Goal: Information Seeking & Learning: Find contact information

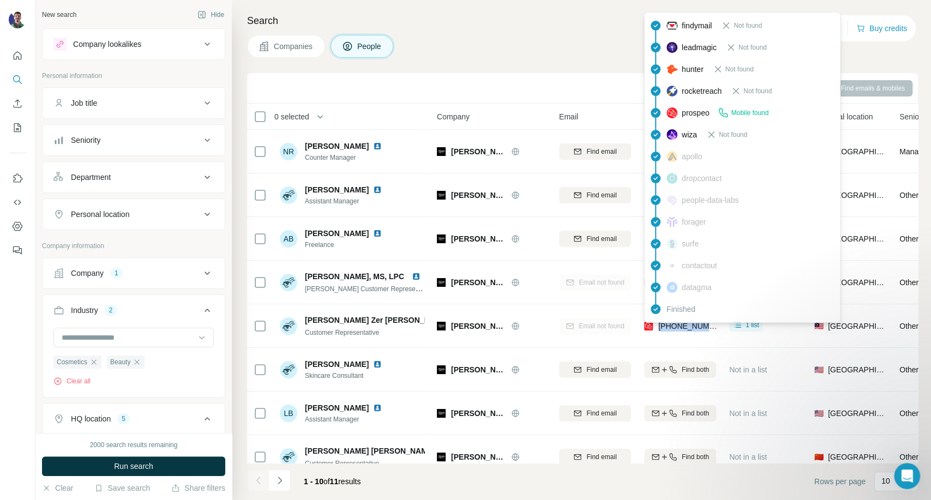
click at [861, 63] on div "Search Companies People Sync to Pipedrive Add to list Find emails & mobiles 0 s…" at bounding box center [582, 250] width 700 height 500
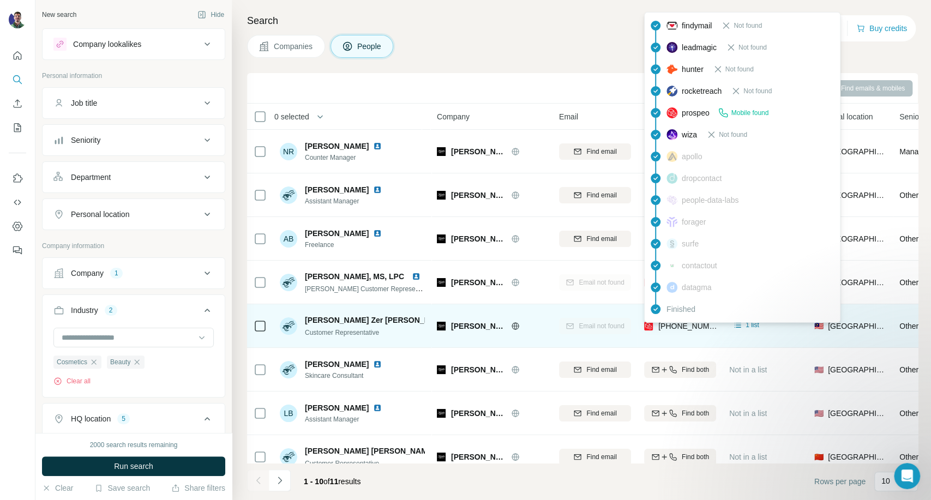
click at [690, 324] on span "[PHONE_NUMBER]" at bounding box center [693, 326] width 69 height 9
copy tr "[PHONE_NUMBER]"
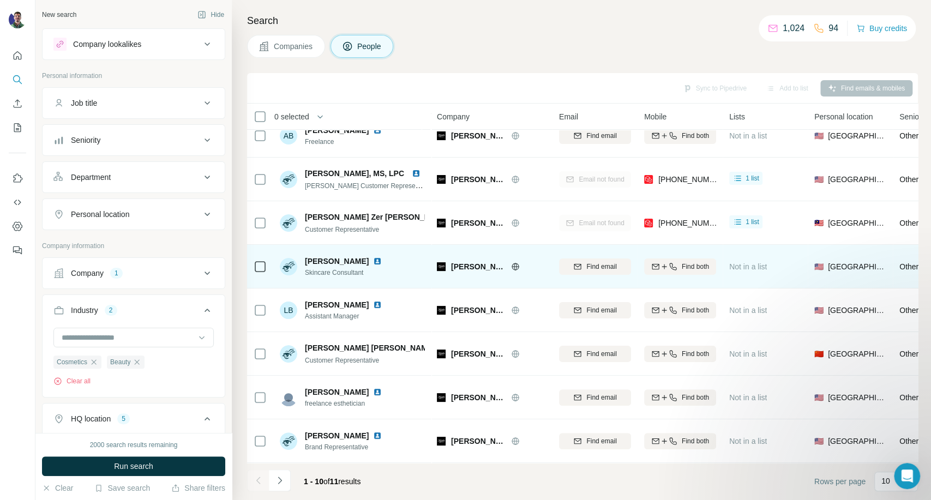
click at [391, 265] on div "[PERSON_NAME] Skincare Consultant" at bounding box center [352, 267] width 145 height 30
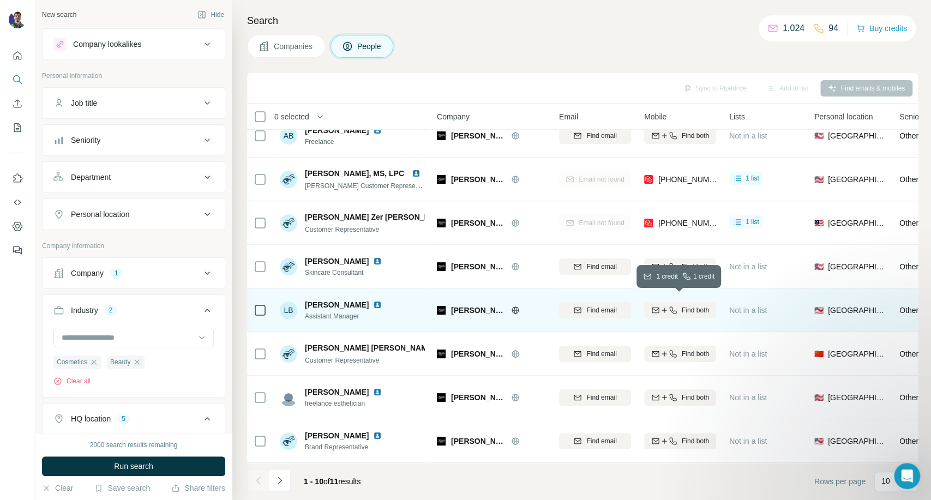
click at [671, 306] on icon "button" at bounding box center [673, 310] width 9 height 9
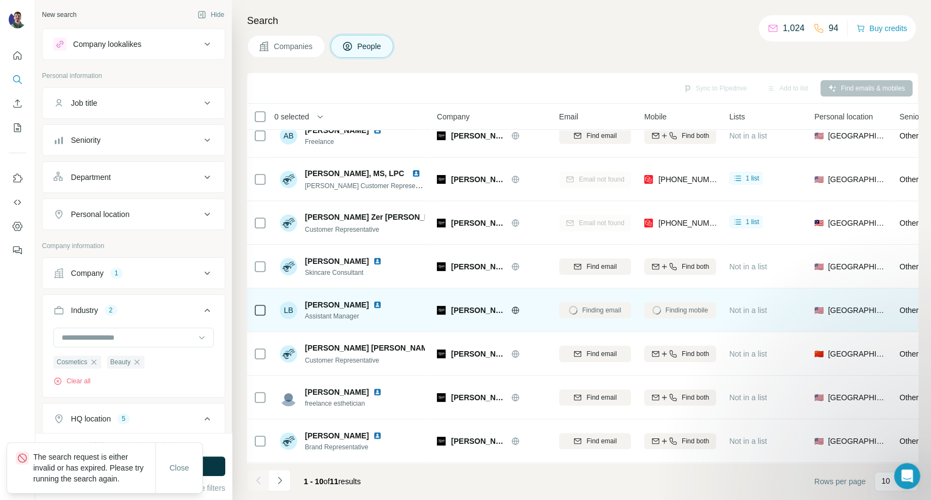
click at [497, 49] on div "Companies People" at bounding box center [582, 46] width 671 height 23
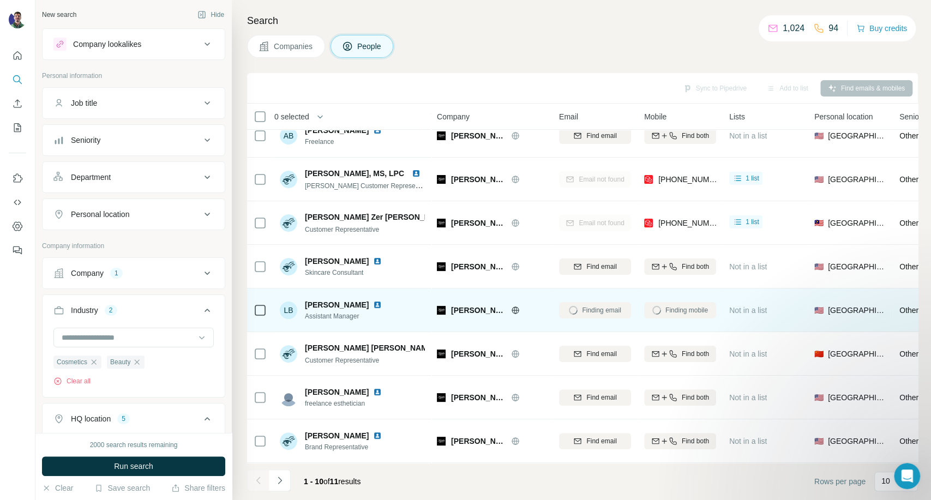
drag, startPoint x: 288, startPoint y: 52, endPoint x: 301, endPoint y: 52, distance: 12.6
click at [290, 52] on button "Companies" at bounding box center [286, 46] width 78 height 23
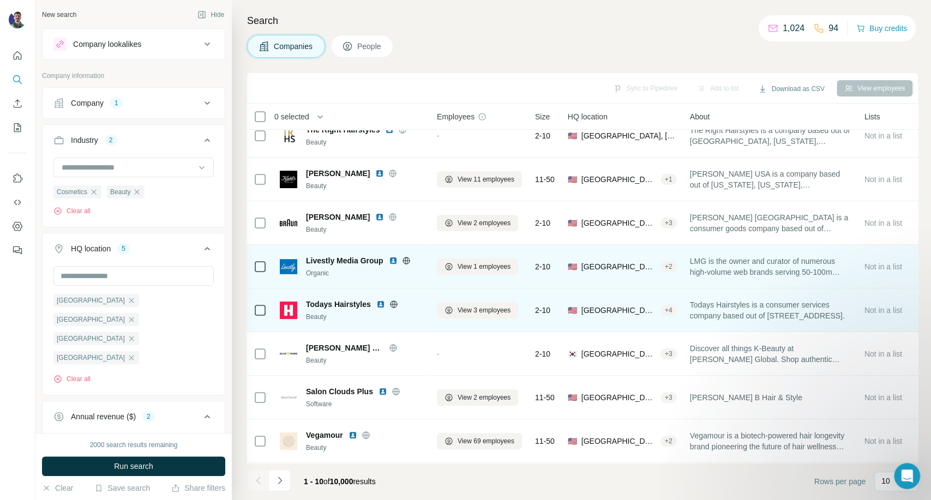
click at [407, 256] on icon at bounding box center [406, 260] width 9 height 9
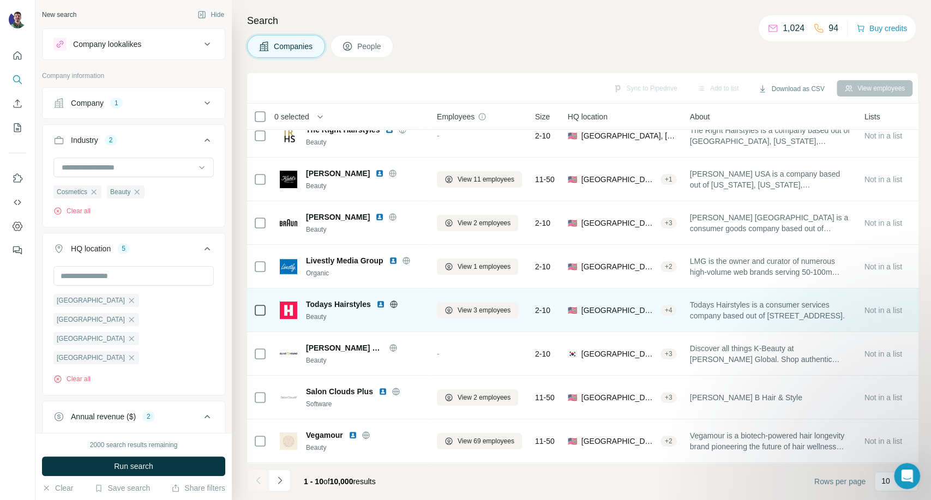
click at [397, 300] on icon at bounding box center [394, 304] width 9 height 9
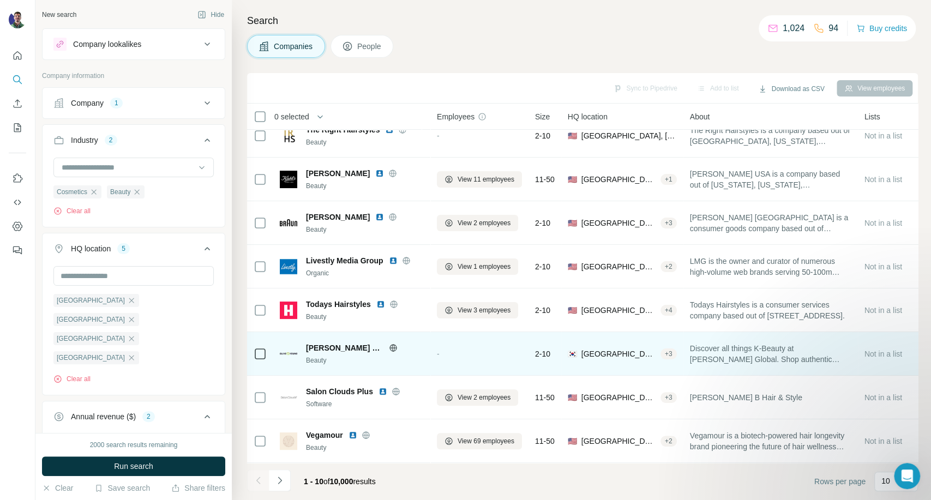
click at [394, 344] on icon at bounding box center [393, 347] width 3 height 7
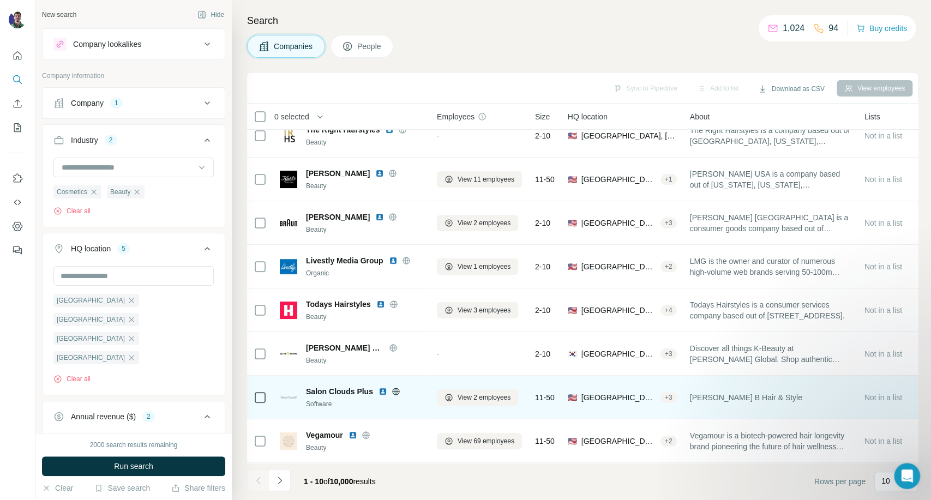
click at [398, 388] on icon at bounding box center [395, 391] width 7 height 7
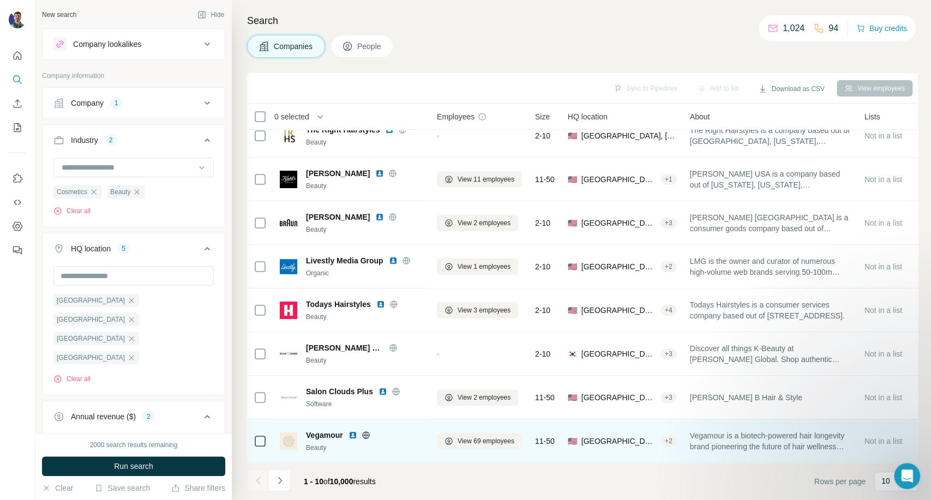
click at [364, 431] on icon at bounding box center [366, 435] width 9 height 9
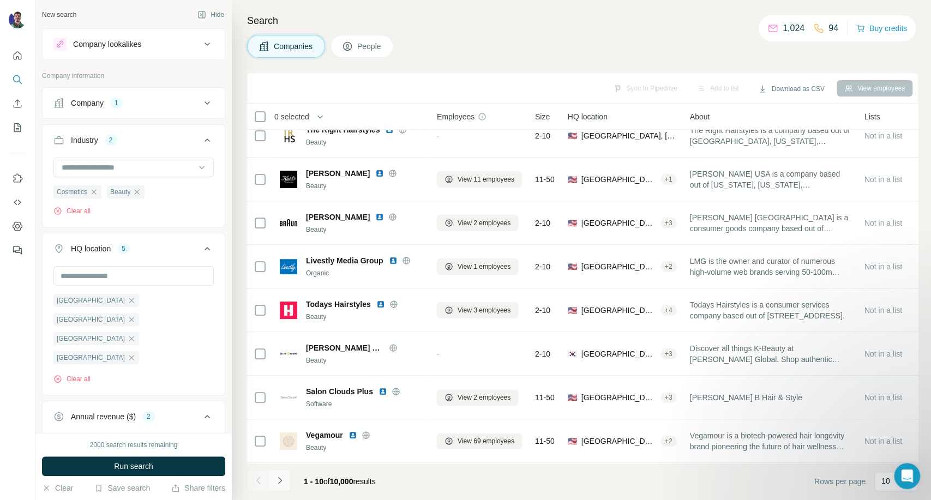
click at [280, 483] on icon "Navigate to next page" at bounding box center [279, 480] width 11 height 11
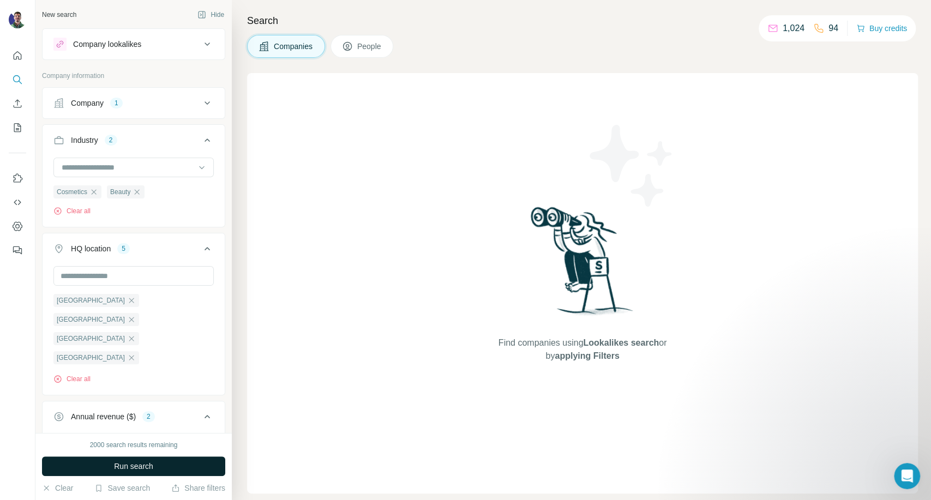
click at [133, 465] on span "Run search" at bounding box center [133, 466] width 39 height 11
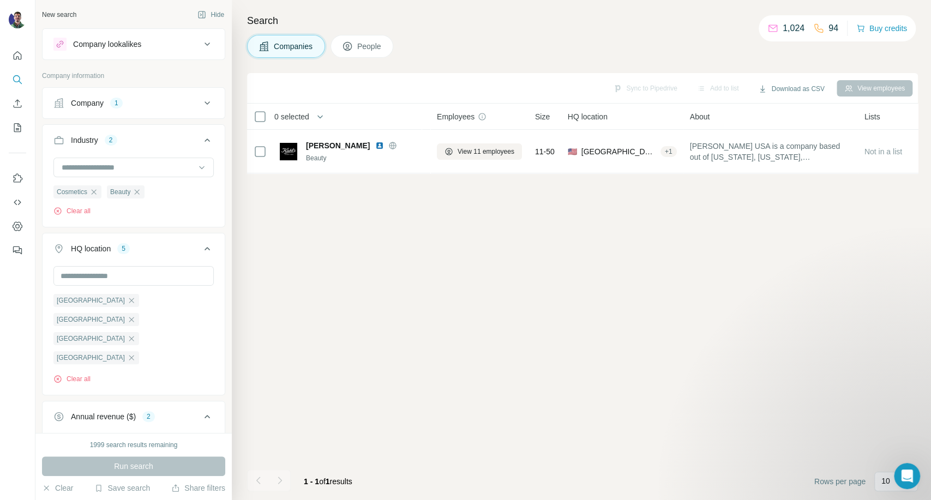
click at [172, 103] on div "Company 1" at bounding box center [126, 103] width 147 height 11
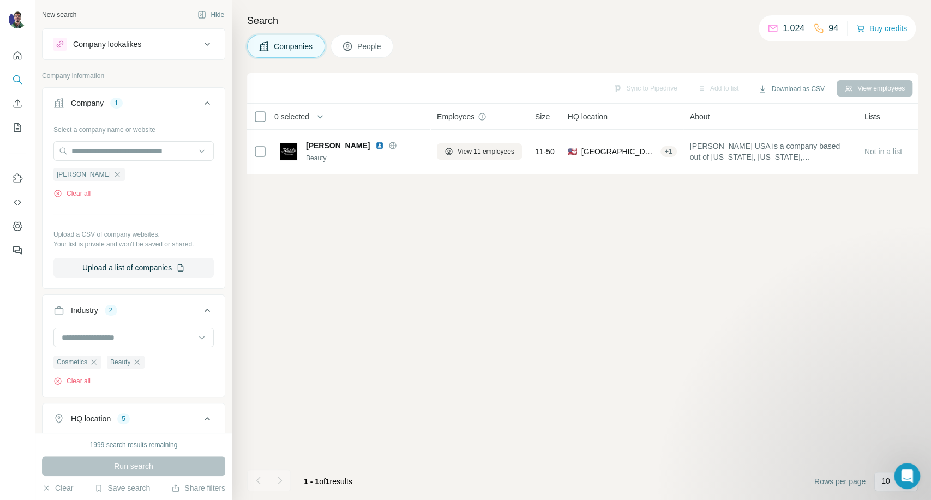
click at [113, 171] on icon "button" at bounding box center [117, 174] width 9 height 9
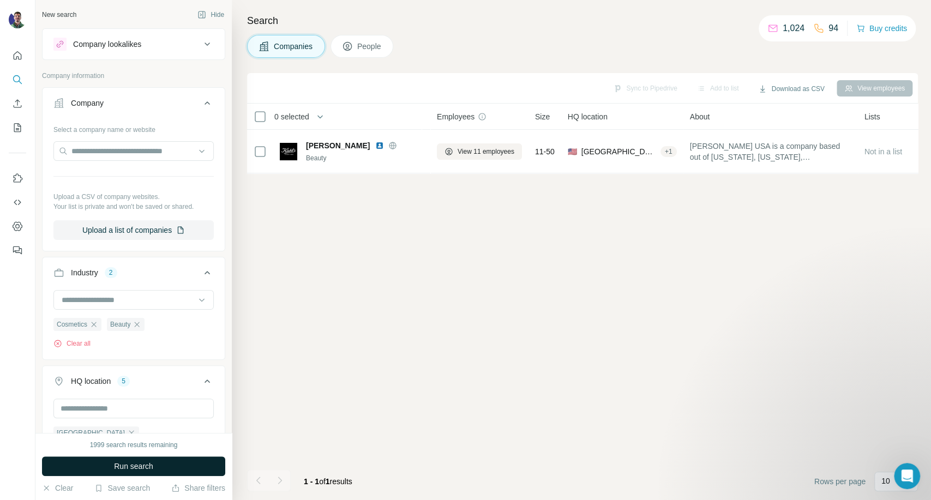
click at [142, 461] on span "Run search" at bounding box center [133, 466] width 39 height 11
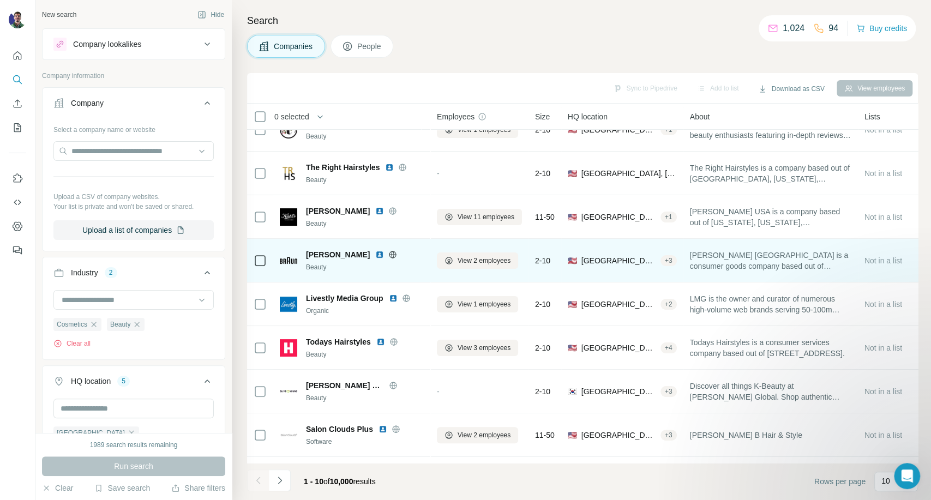
scroll to position [109, 0]
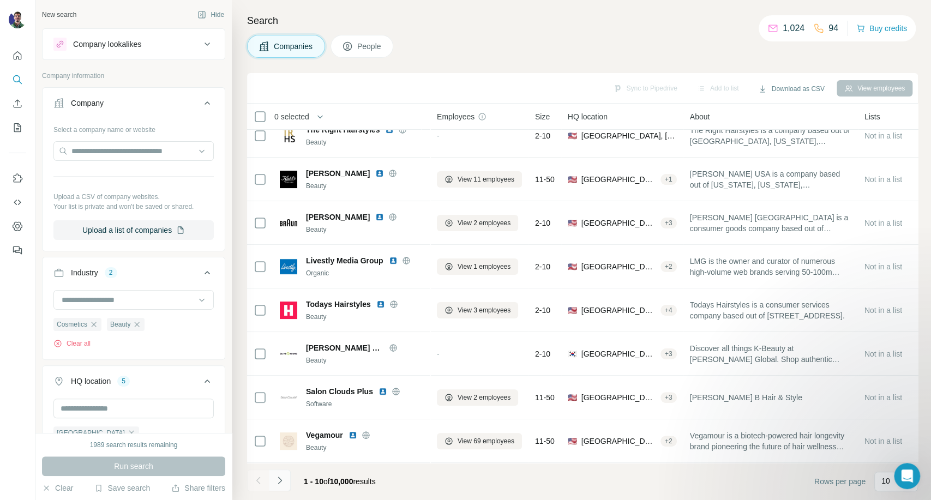
click at [278, 483] on icon "Navigate to next page" at bounding box center [279, 480] width 11 height 11
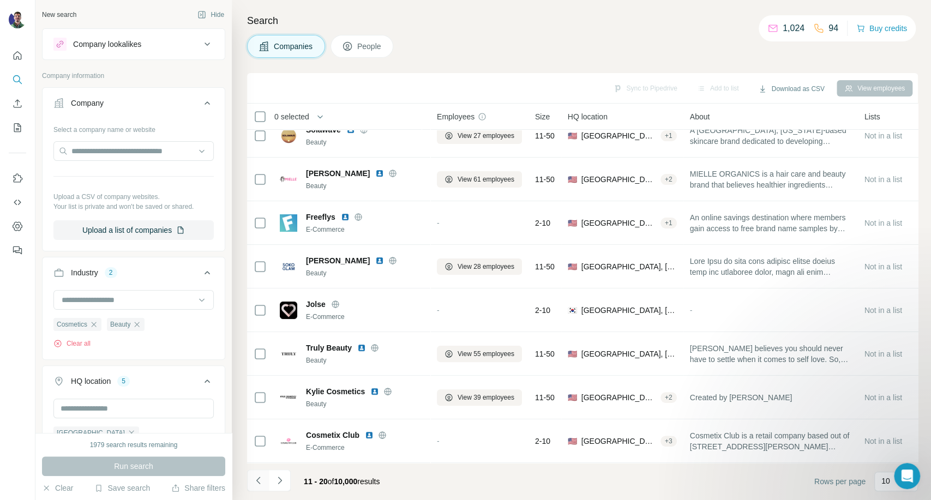
click at [250, 485] on button "Navigate to previous page" at bounding box center [258, 481] width 22 height 22
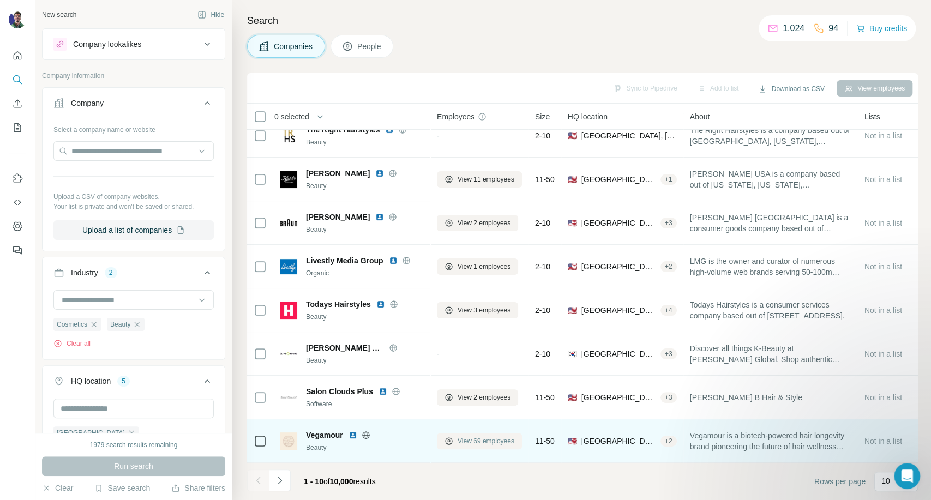
click at [461, 437] on span "View 69 employees" at bounding box center [486, 442] width 57 height 10
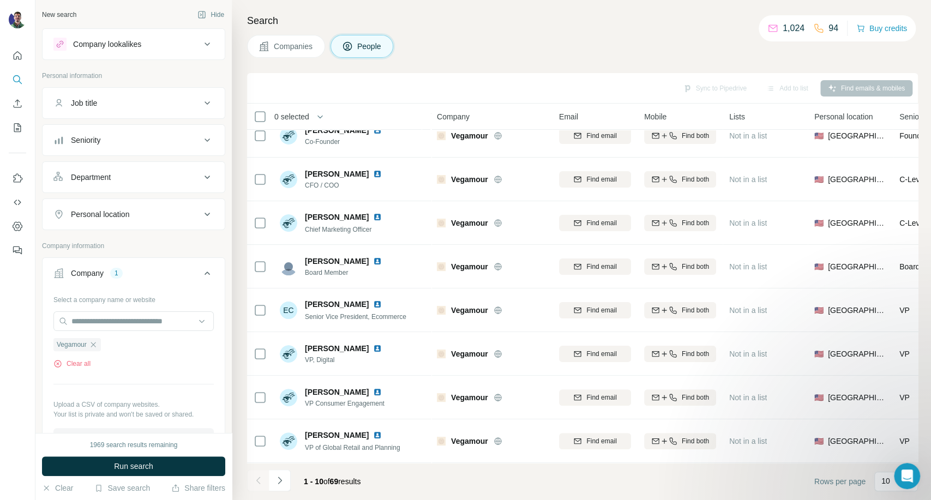
click at [718, 29] on div "Search Companies People Sync to Pipedrive Add to list Find emails & mobiles 0 s…" at bounding box center [582, 250] width 700 height 500
click at [696, 41] on div "Companies People" at bounding box center [582, 46] width 671 height 23
click at [708, 5] on div "Search Companies People Sync to Pipedrive Add to list Find emails & mobiles 0 s…" at bounding box center [582, 250] width 700 height 500
drag, startPoint x: 727, startPoint y: 49, endPoint x: 733, endPoint y: 47, distance: 6.6
click at [727, 49] on div "Companies People" at bounding box center [582, 46] width 671 height 23
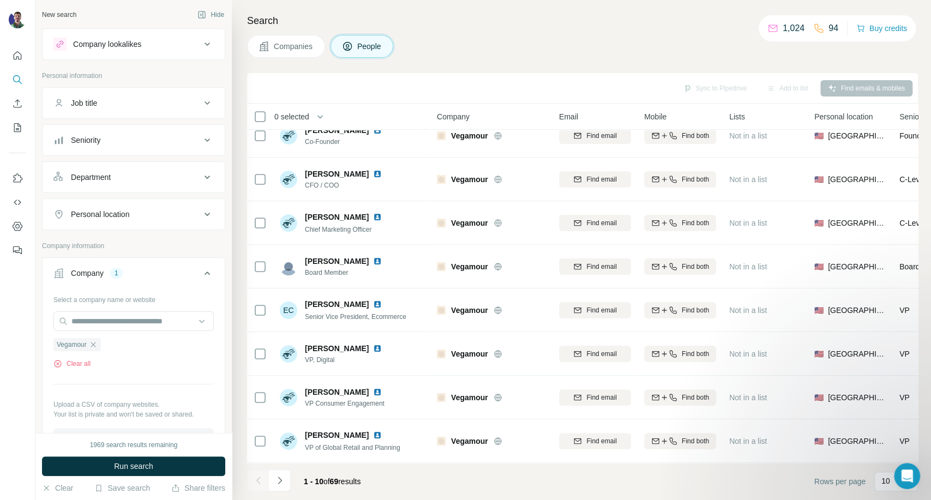
click at [708, 39] on div "Companies People" at bounding box center [582, 46] width 671 height 23
click at [722, 46] on div "Companies People" at bounding box center [582, 46] width 671 height 23
drag, startPoint x: 723, startPoint y: 33, endPoint x: 716, endPoint y: 38, distance: 8.3
click at [722, 33] on div "Search Companies People Sync to Pipedrive Add to list Find emails & mobiles 0 s…" at bounding box center [582, 250] width 700 height 500
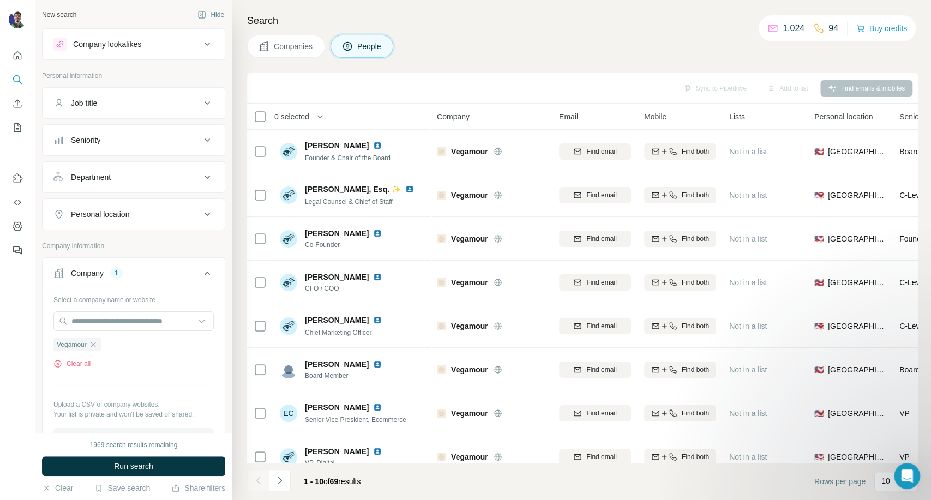
click at [712, 34] on div "Search Companies People Sync to Pipedrive Add to list Find emails & mobiles 0 s…" at bounding box center [582, 250] width 700 height 500
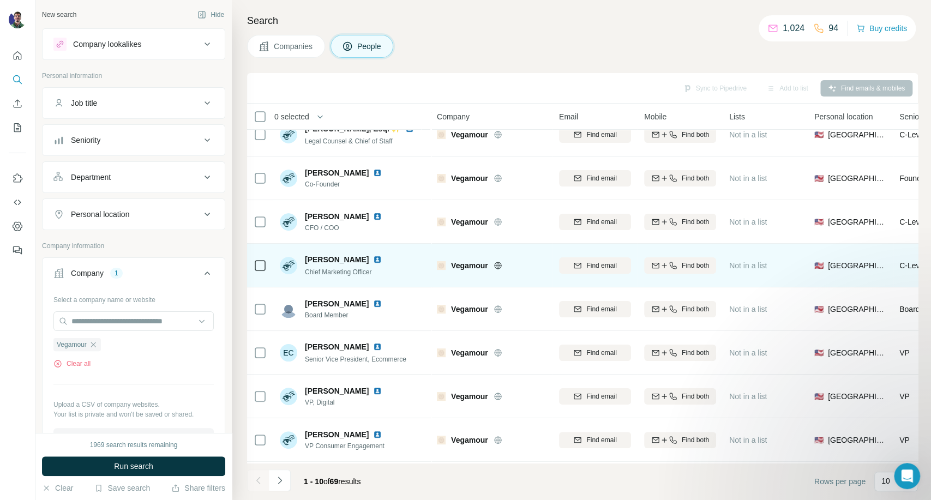
scroll to position [109, 0]
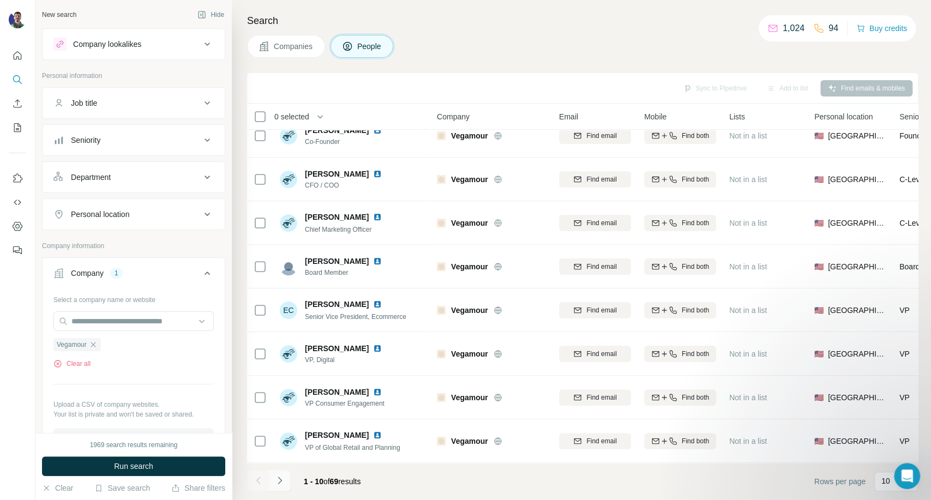
click at [281, 482] on icon "Navigate to next page" at bounding box center [279, 480] width 11 height 11
click at [271, 486] on button "Navigate to next page" at bounding box center [280, 481] width 22 height 22
click at [279, 480] on icon "Navigate to next page" at bounding box center [279, 480] width 11 height 11
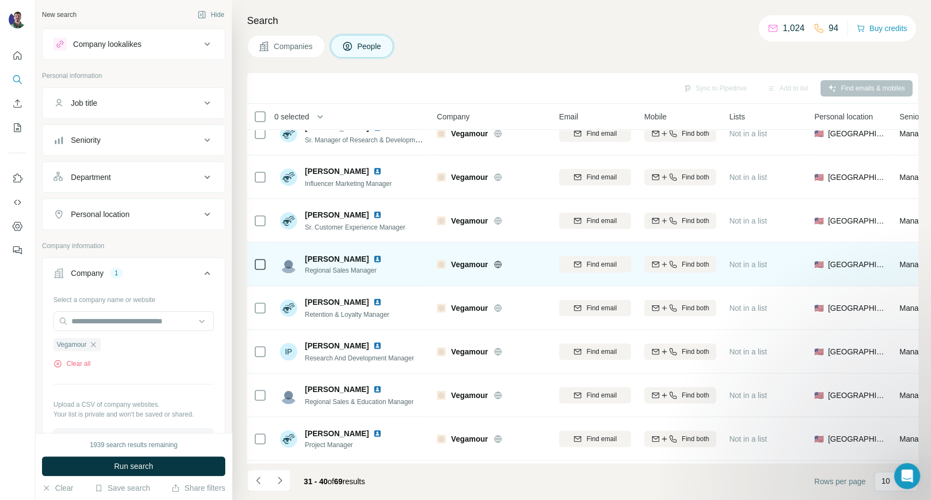
scroll to position [0, 0]
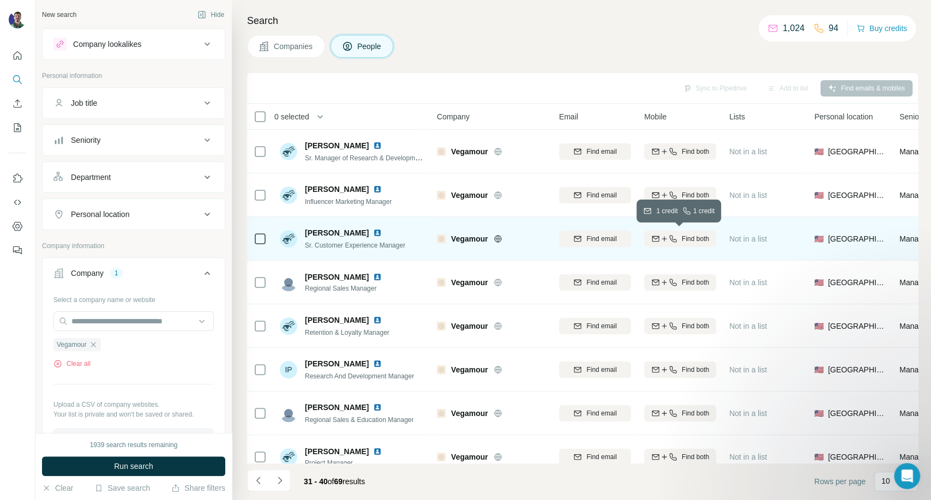
click at [666, 237] on icon "button" at bounding box center [664, 239] width 9 height 9
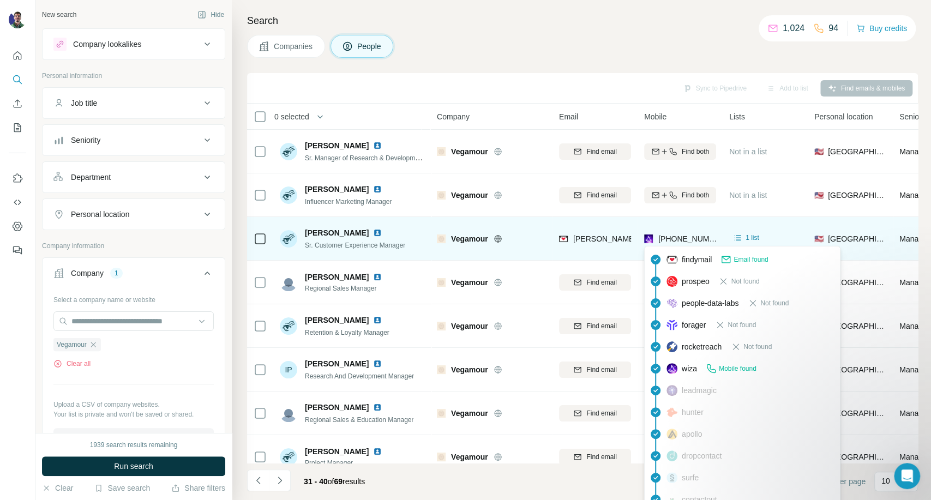
click at [670, 237] on span "[PHONE_NUMBER]" at bounding box center [693, 239] width 69 height 9
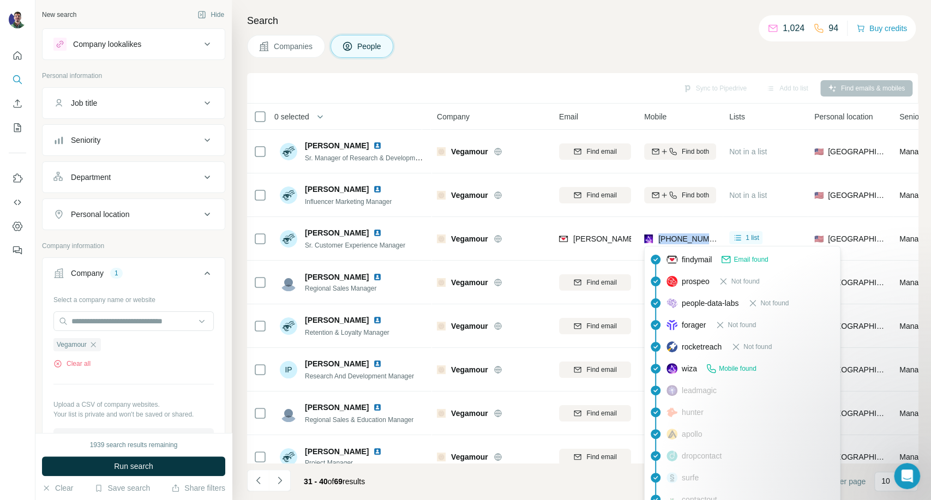
copy tr "[PHONE_NUMBER]"
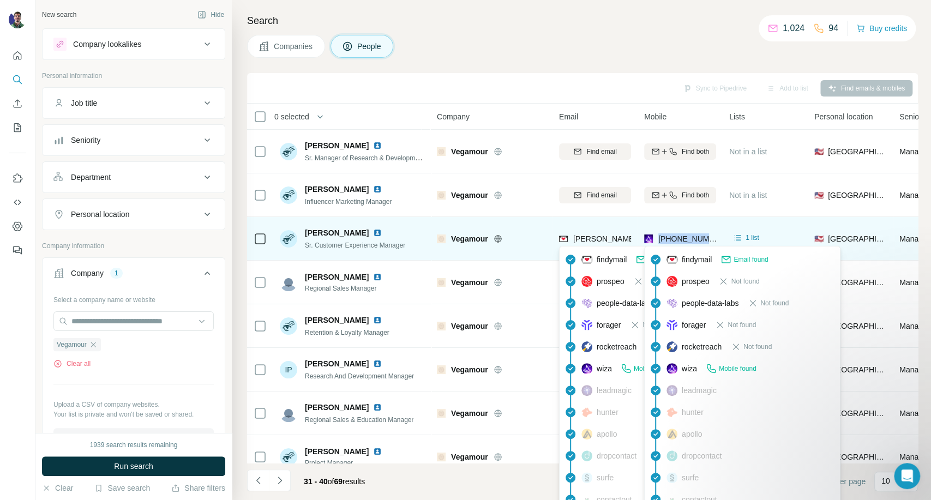
drag, startPoint x: 610, startPoint y: 243, endPoint x: 607, endPoint y: 236, distance: 7.6
click at [610, 243] on span "[PERSON_NAME][EMAIL_ADDRESS][DOMAIN_NAME]" at bounding box center [665, 239] width 183 height 11
click at [607, 236] on span "[PERSON_NAME][EMAIL_ADDRESS][DOMAIN_NAME]" at bounding box center [670, 239] width 192 height 9
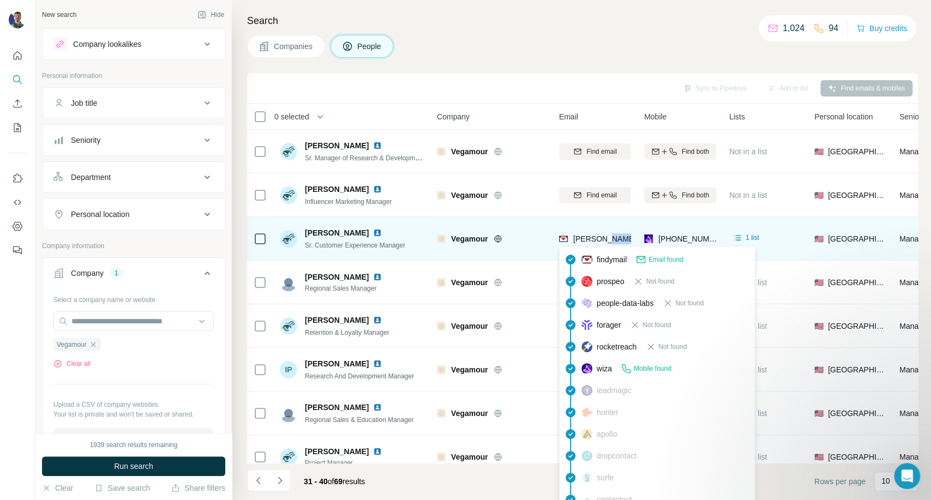
click at [607, 236] on span "[PERSON_NAME][EMAIL_ADDRESS][DOMAIN_NAME]" at bounding box center [670, 239] width 192 height 9
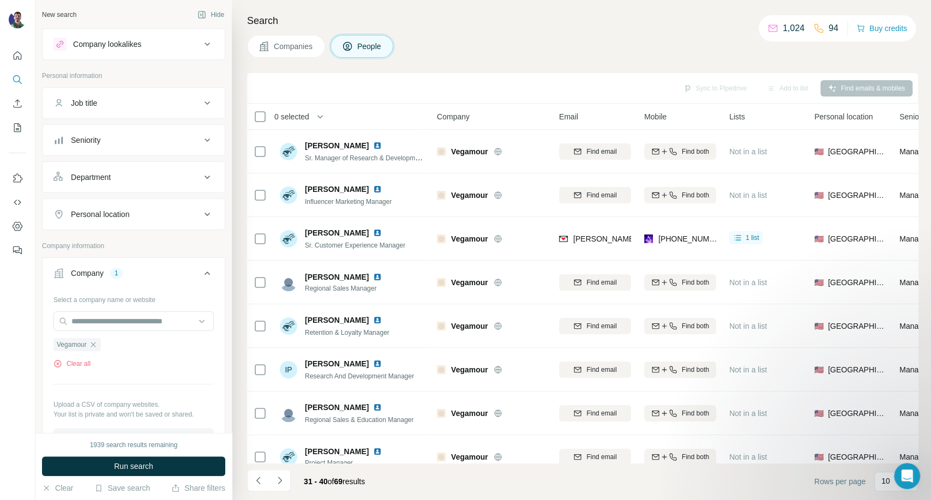
click at [727, 45] on div "Companies People" at bounding box center [582, 46] width 671 height 23
click at [728, 41] on div "Companies People" at bounding box center [582, 46] width 671 height 23
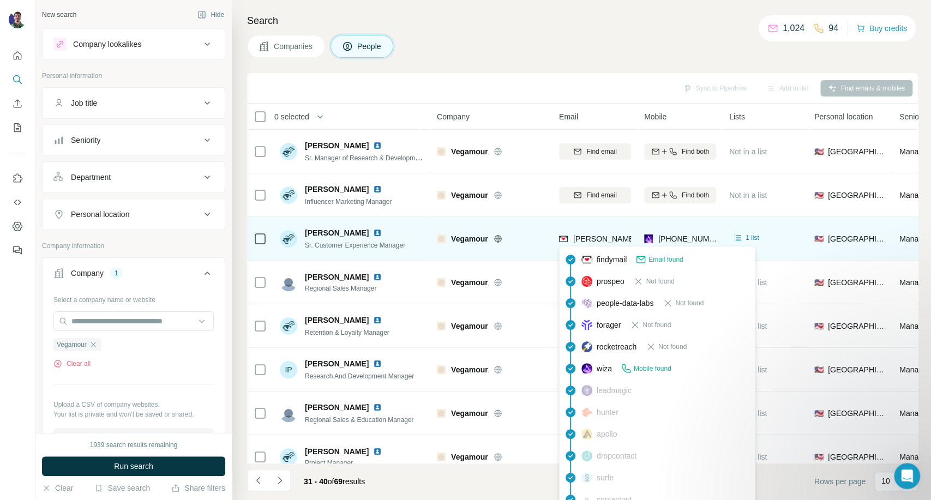
click at [610, 237] on span "[PERSON_NAME][EMAIL_ADDRESS][DOMAIN_NAME]" at bounding box center [670, 239] width 192 height 9
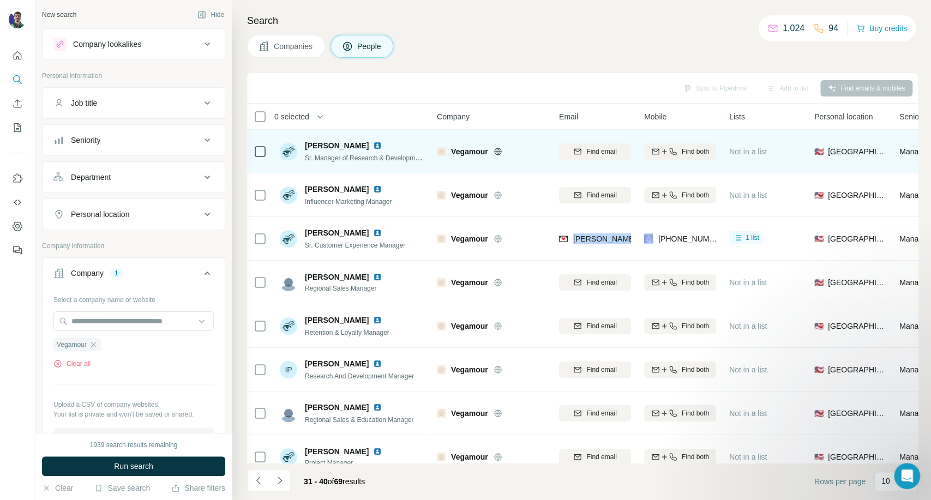
copy span "[PERSON_NAME][EMAIL_ADDRESS][DOMAIN_NAME]"
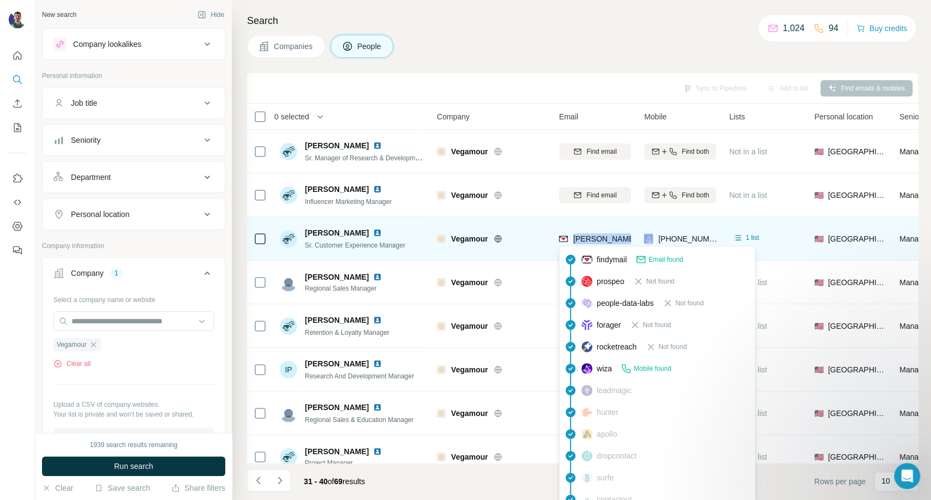
click at [607, 231] on div "[PERSON_NAME][EMAIL_ADDRESS][DOMAIN_NAME]" at bounding box center [595, 239] width 72 height 30
click at [611, 237] on span "[PERSON_NAME][EMAIL_ADDRESS][DOMAIN_NAME]" at bounding box center [670, 239] width 192 height 9
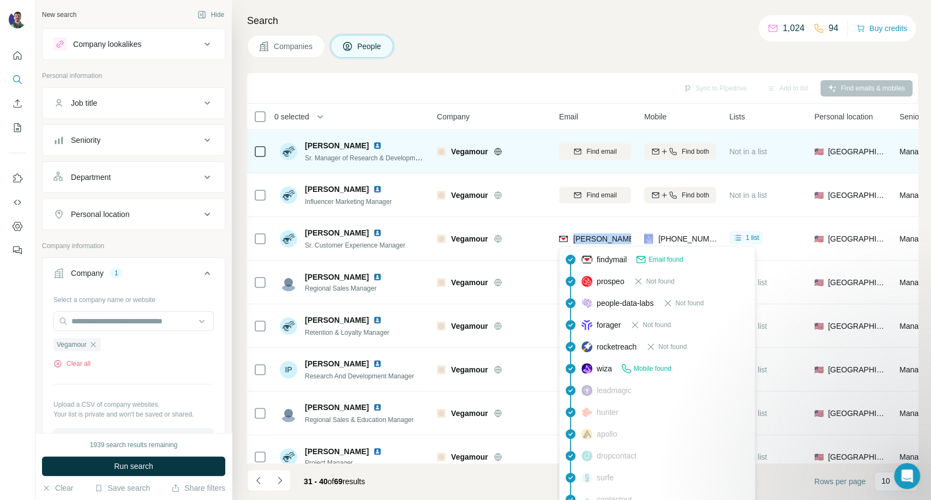
copy span "[PERSON_NAME][EMAIL_ADDRESS][DOMAIN_NAME]"
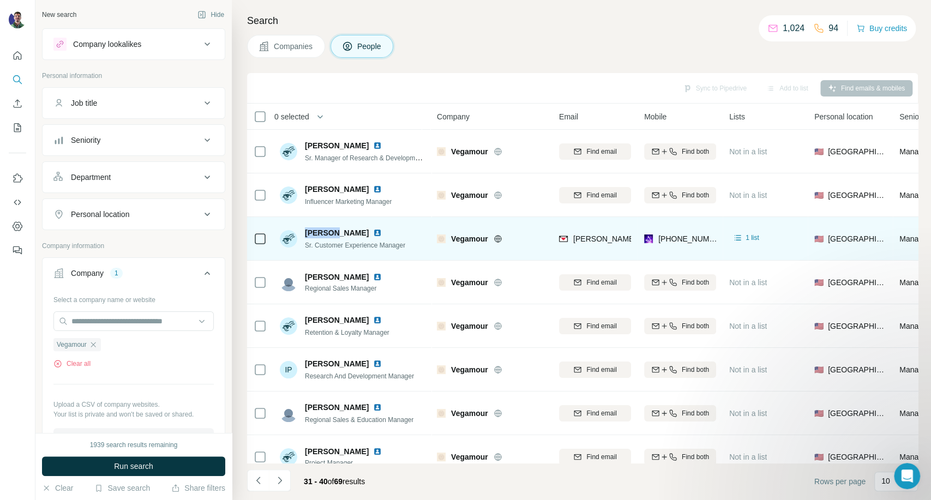
drag, startPoint x: 334, startPoint y: 230, endPoint x: 303, endPoint y: 229, distance: 30.6
click at [305, 230] on span "[PERSON_NAME]" at bounding box center [337, 233] width 64 height 11
copy span "Denisee"
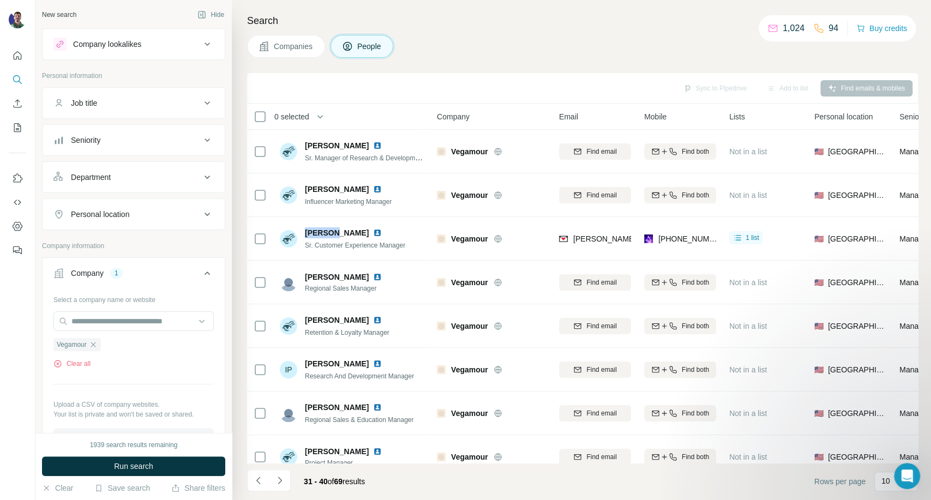
click at [271, 53] on button "Companies" at bounding box center [286, 46] width 78 height 23
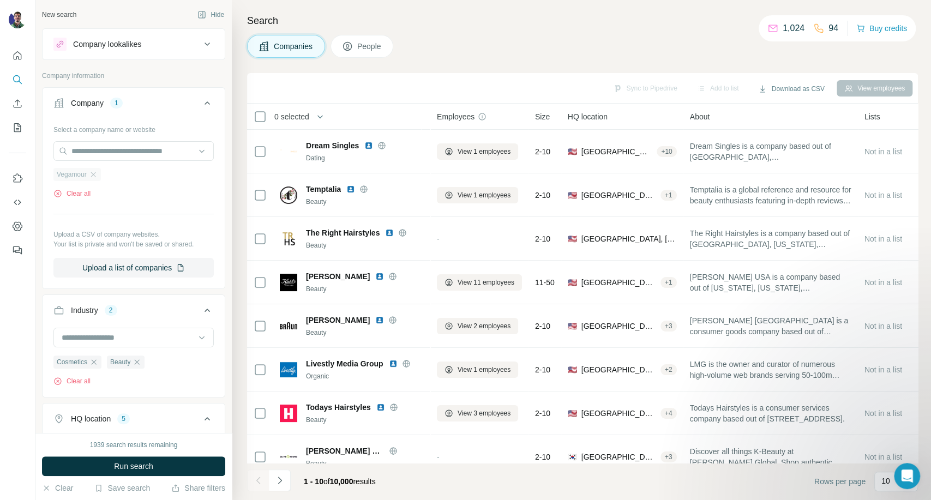
click at [95, 180] on div "Vegamour" at bounding box center [76, 174] width 47 height 13
click at [94, 171] on icon "button" at bounding box center [93, 174] width 9 height 9
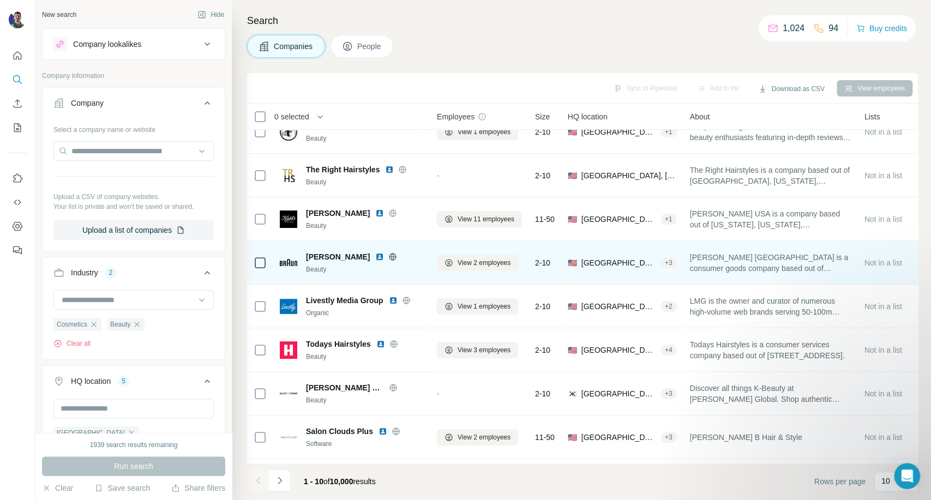
scroll to position [109, 0]
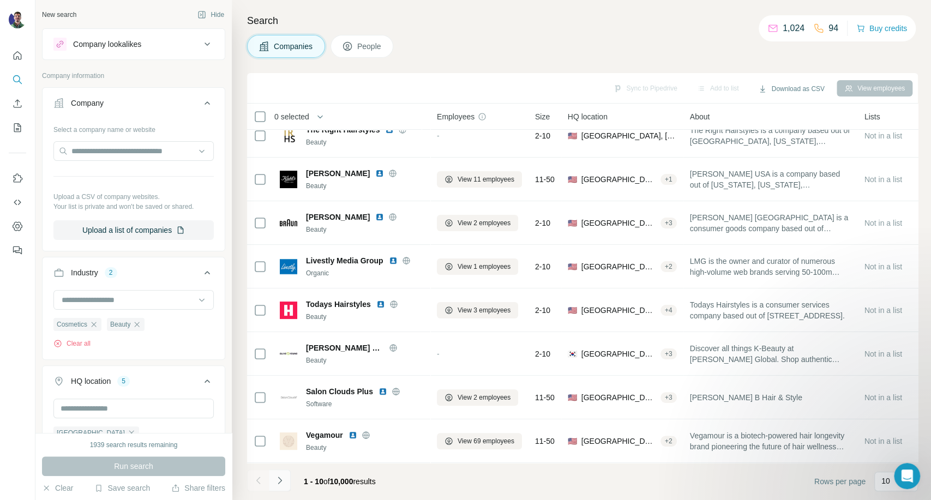
click at [277, 480] on icon "Navigate to next page" at bounding box center [279, 480] width 11 height 11
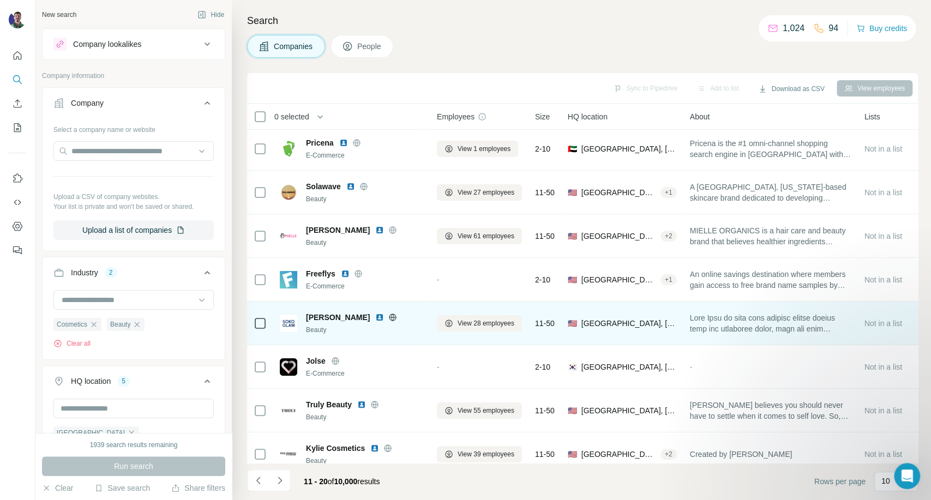
scroll to position [0, 0]
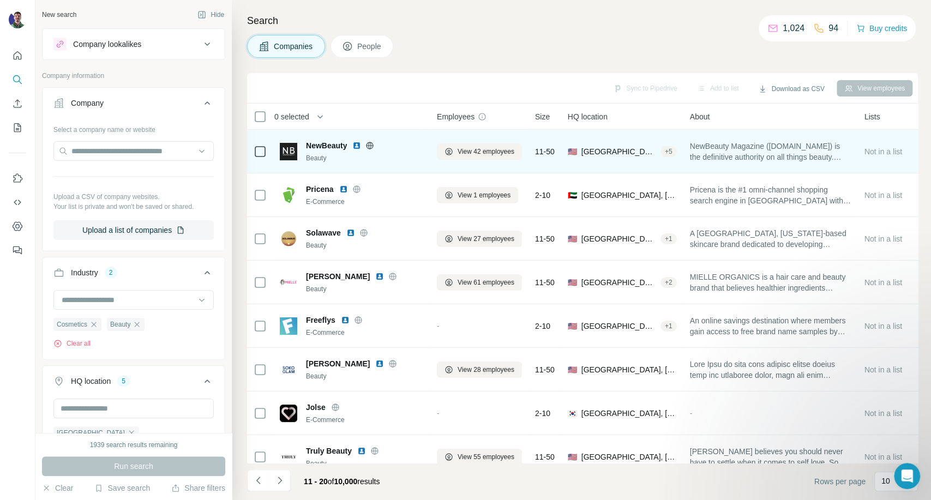
click at [371, 147] on icon at bounding box center [370, 145] width 3 height 7
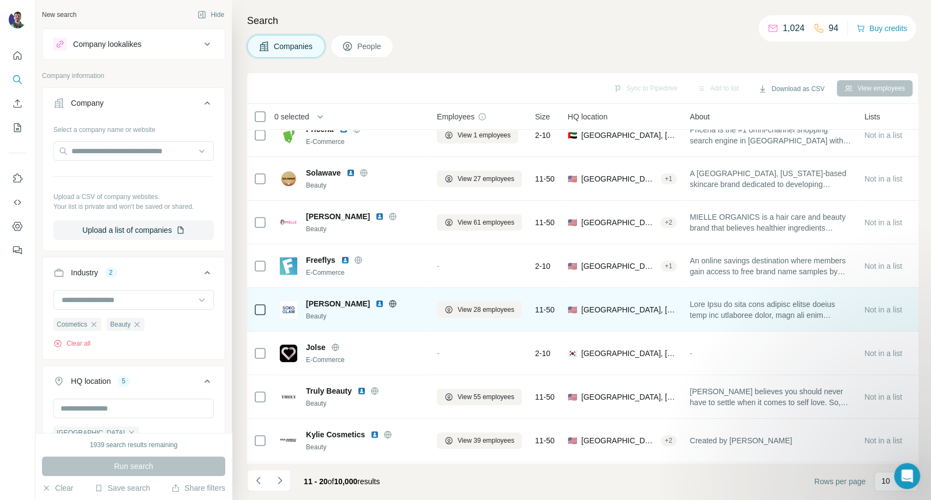
scroll to position [109, 0]
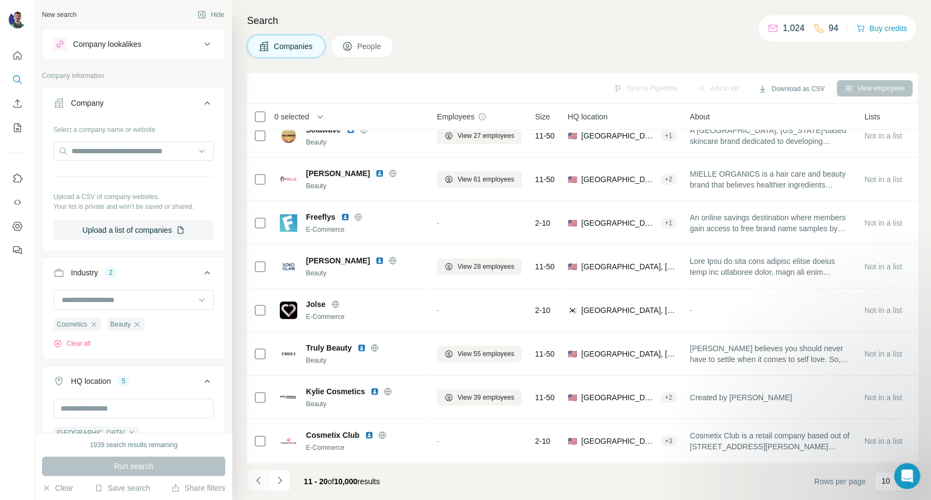
click at [262, 482] on icon "Navigate to previous page" at bounding box center [258, 480] width 11 height 11
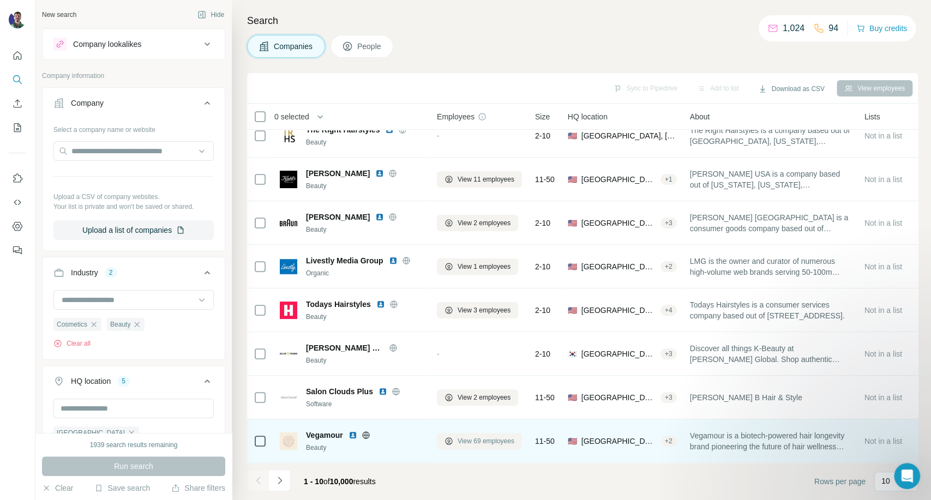
click at [471, 437] on span "View 69 employees" at bounding box center [486, 442] width 57 height 10
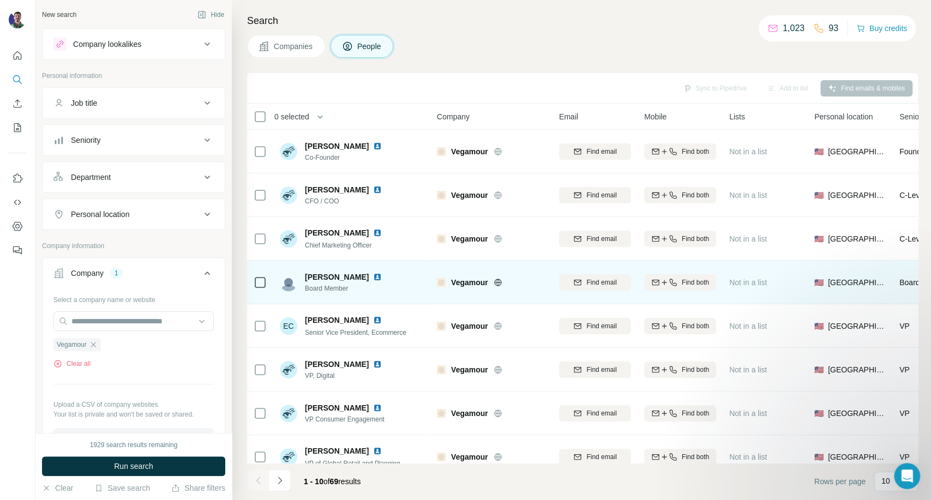
scroll to position [109, 0]
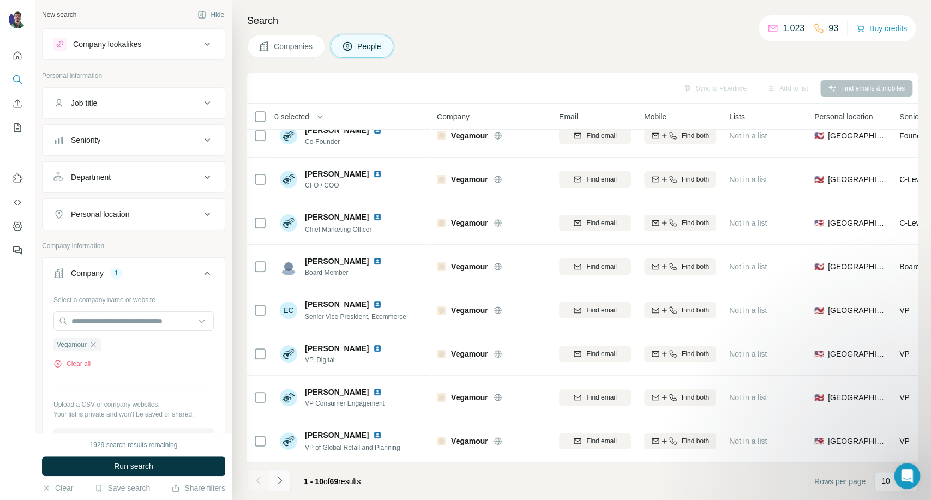
click at [285, 478] on button "Navigate to next page" at bounding box center [280, 481] width 22 height 22
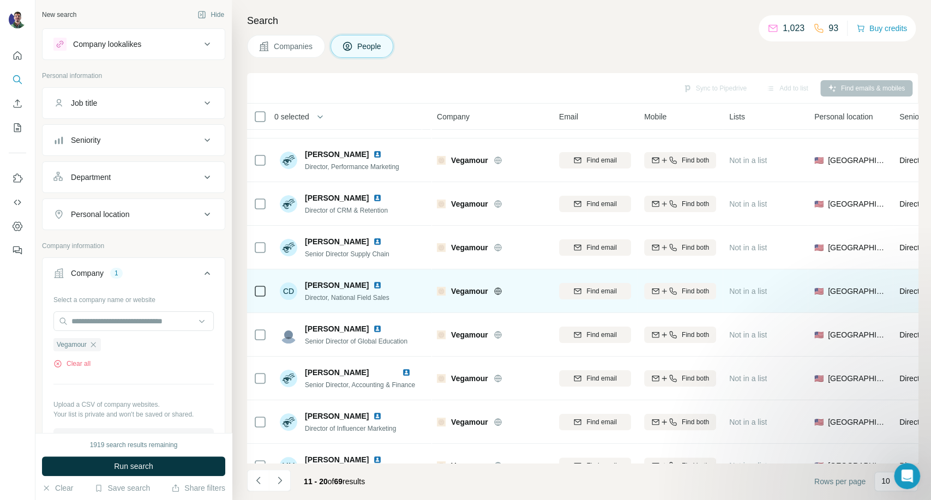
scroll to position [0, 0]
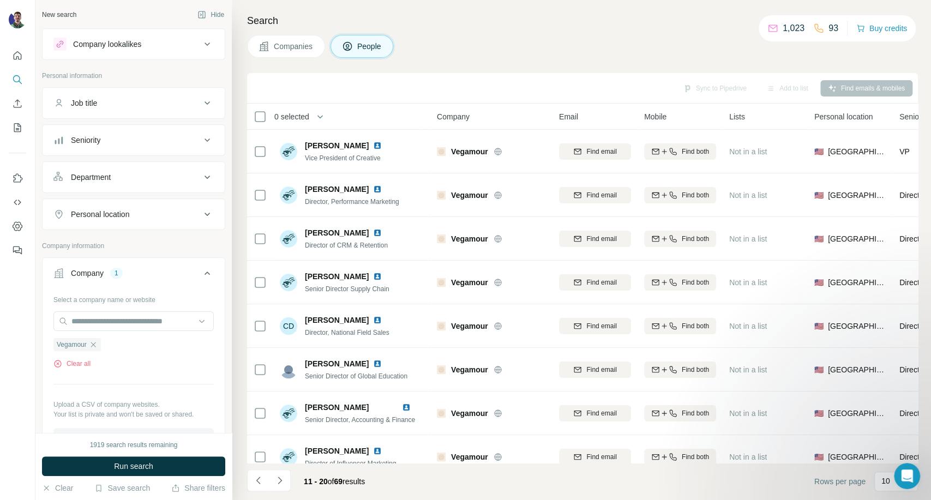
click at [289, 477] on button "Navigate to next page" at bounding box center [280, 481] width 22 height 22
click at [279, 484] on icon "Navigate to next page" at bounding box center [279, 480] width 11 height 11
click at [256, 482] on icon "Navigate to previous page" at bounding box center [258, 480] width 11 height 11
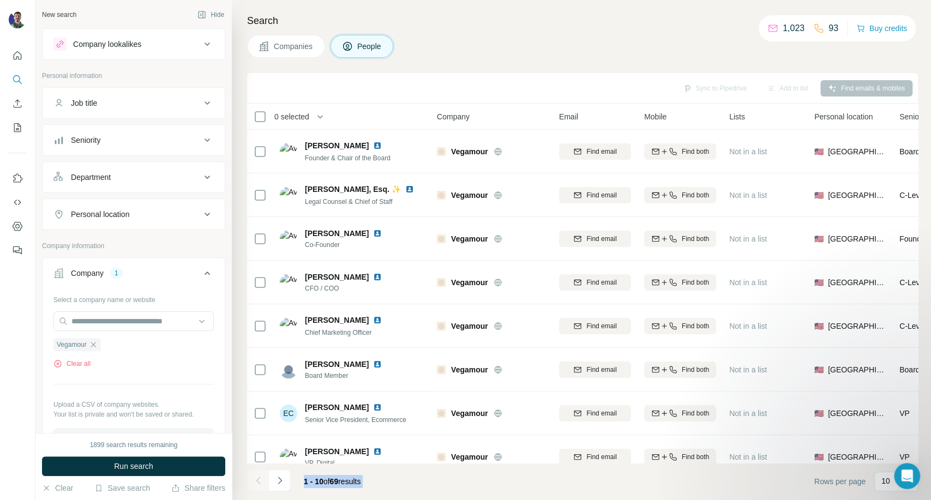
click at [256, 482] on div at bounding box center [258, 481] width 22 height 22
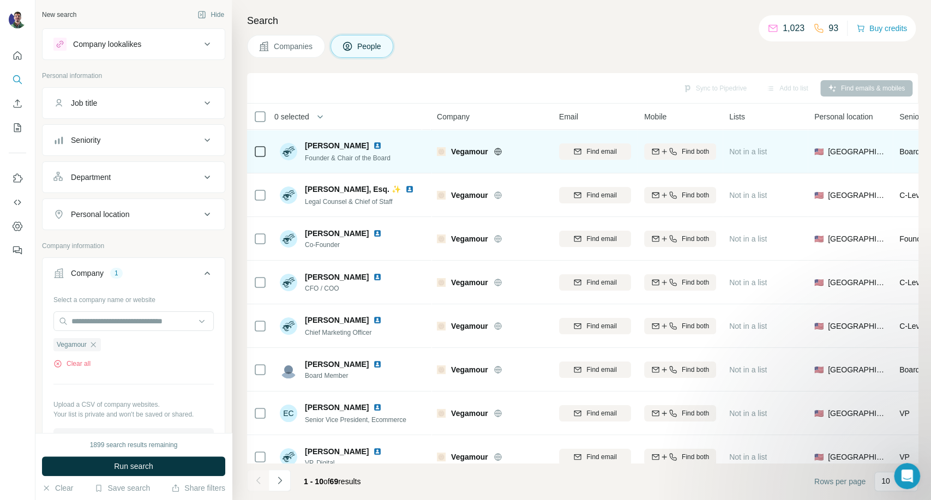
click at [412, 147] on div "[PERSON_NAME] Founder & Chair of the Board" at bounding box center [352, 151] width 145 height 30
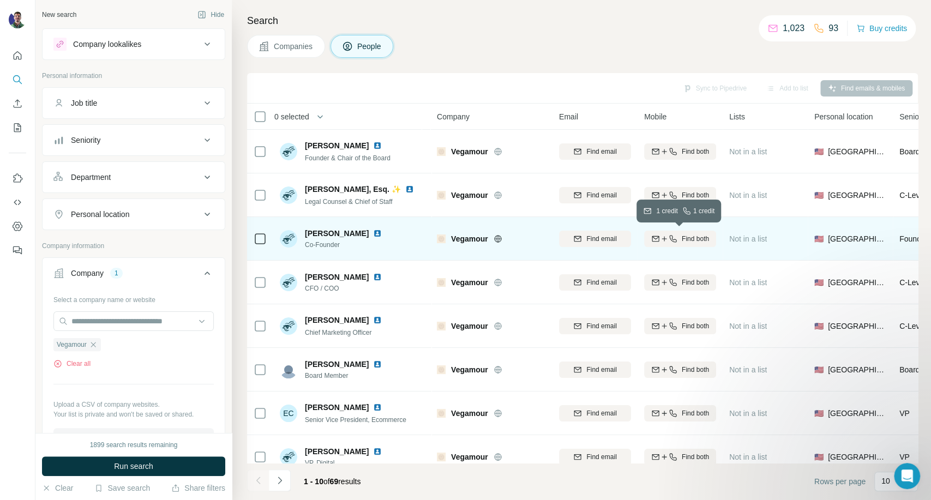
click at [670, 237] on icon "button" at bounding box center [673, 239] width 9 height 9
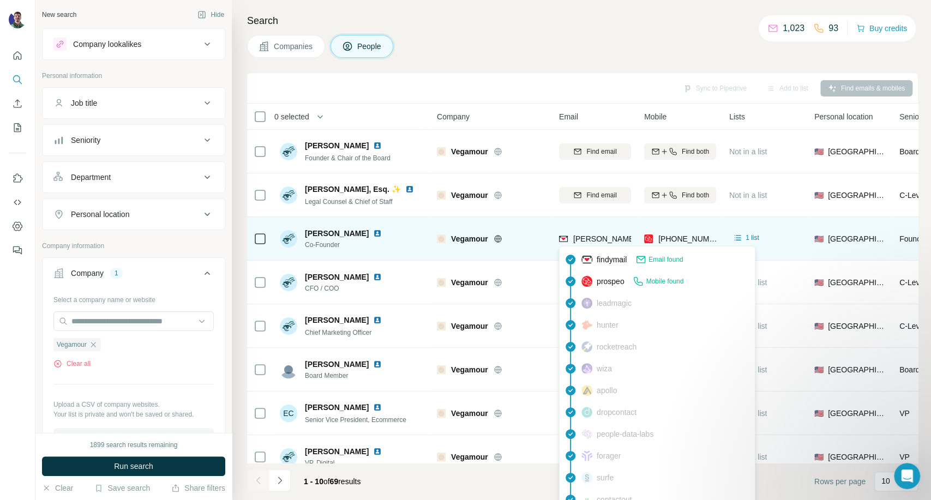
click at [612, 237] on span "[PERSON_NAME][EMAIL_ADDRESS][DOMAIN_NAME]" at bounding box center [670, 239] width 192 height 9
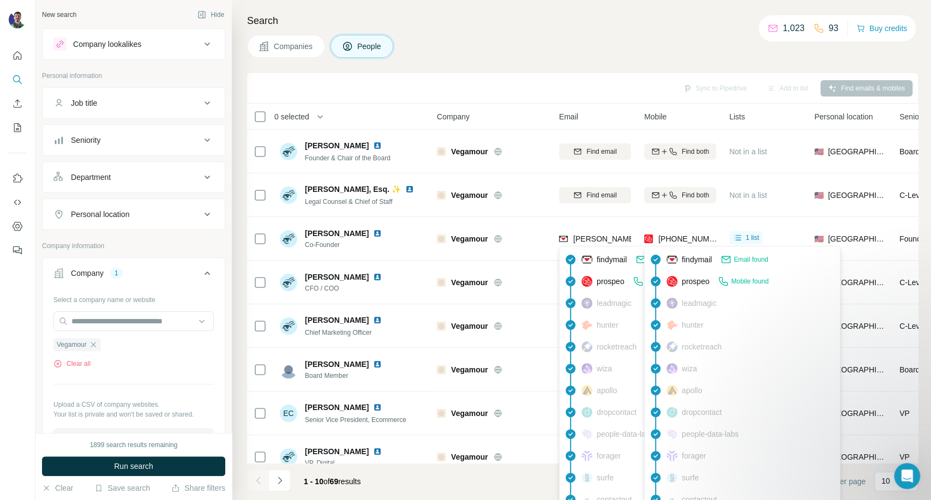
click at [671, 240] on span "[PHONE_NUMBER]" at bounding box center [693, 239] width 69 height 9
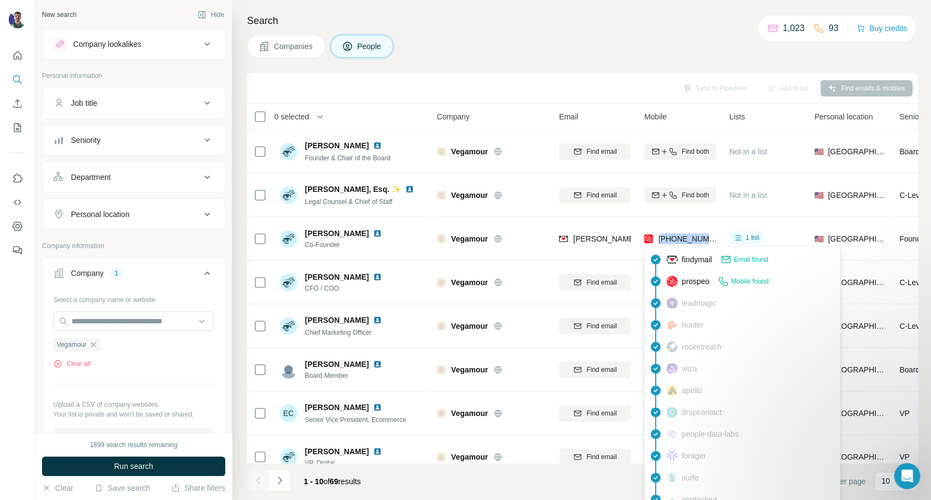
click at [671, 240] on span "[PHONE_NUMBER]" at bounding box center [693, 239] width 69 height 9
copy tr "[PHONE_NUMBER]"
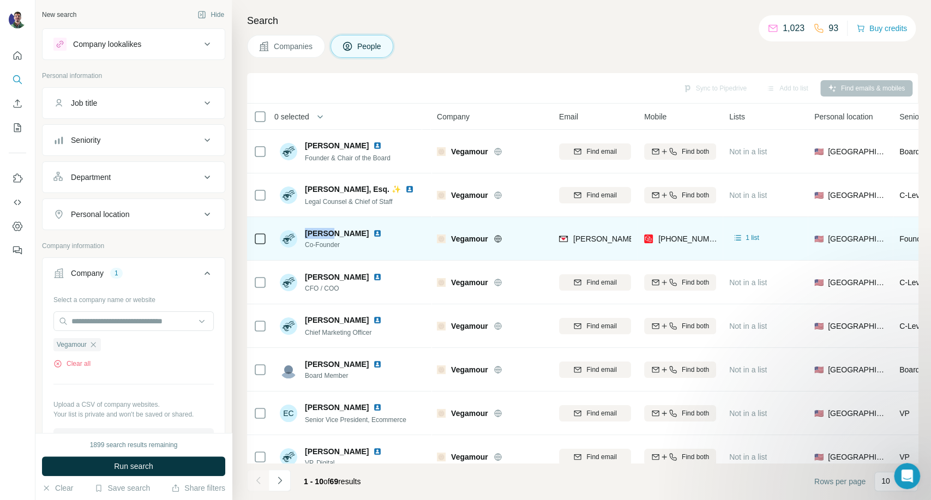
drag, startPoint x: 329, startPoint y: 230, endPoint x: 306, endPoint y: 228, distance: 23.0
click at [306, 228] on span "[PERSON_NAME]" at bounding box center [337, 233] width 64 height 11
copy span "[PERSON_NAME]"
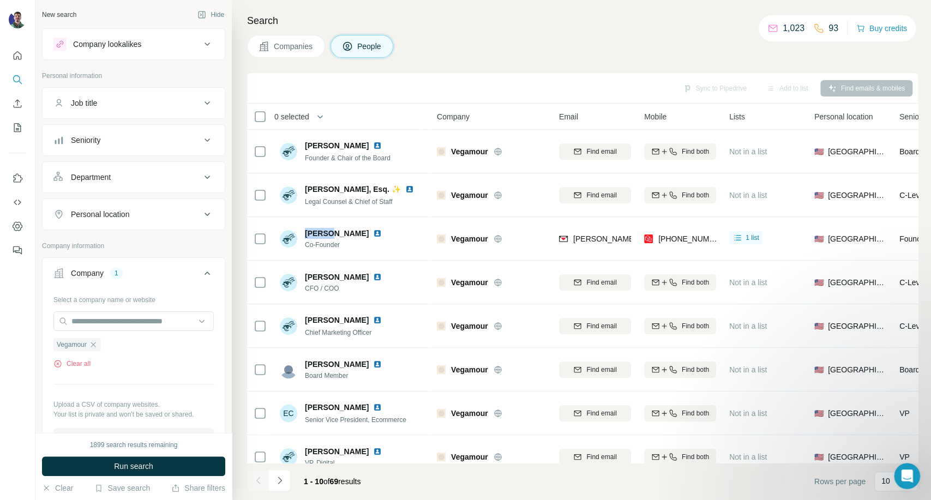
click at [307, 51] on span "Companies" at bounding box center [294, 46] width 40 height 11
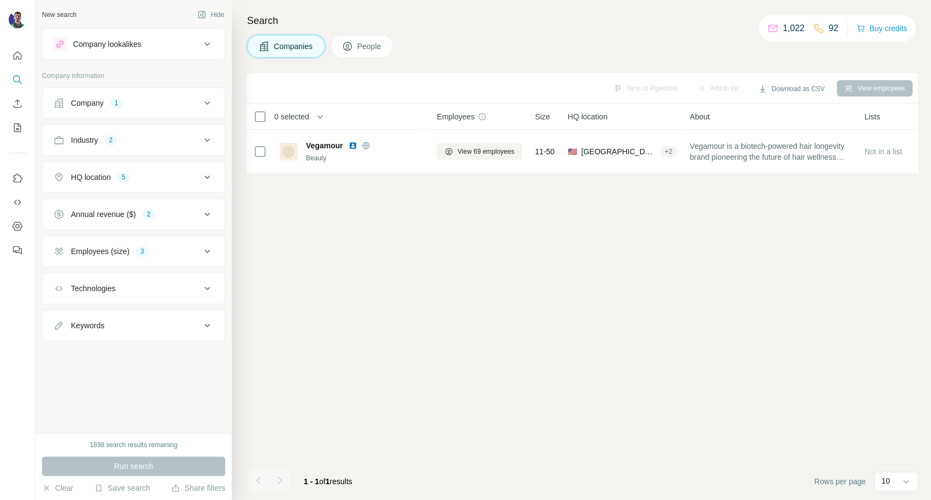
click at [143, 107] on div "Company 1" at bounding box center [126, 103] width 147 height 11
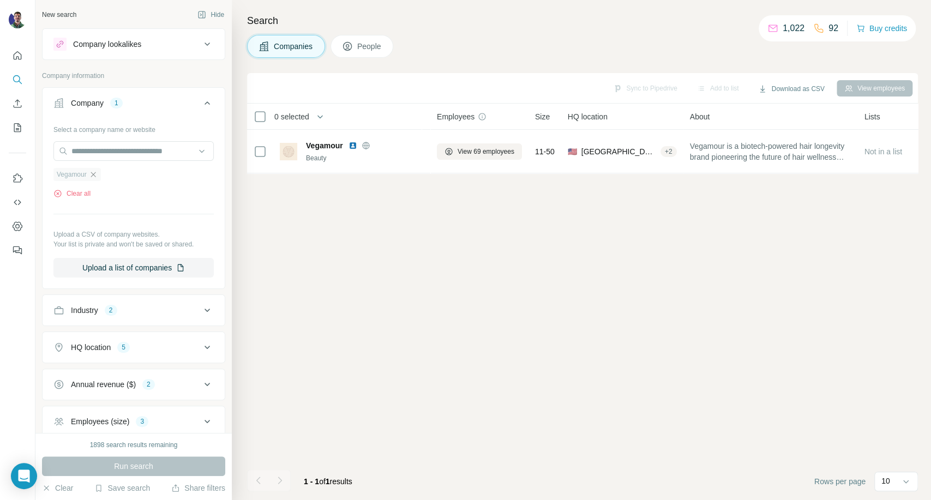
click at [98, 170] on icon "button" at bounding box center [93, 174] width 9 height 9
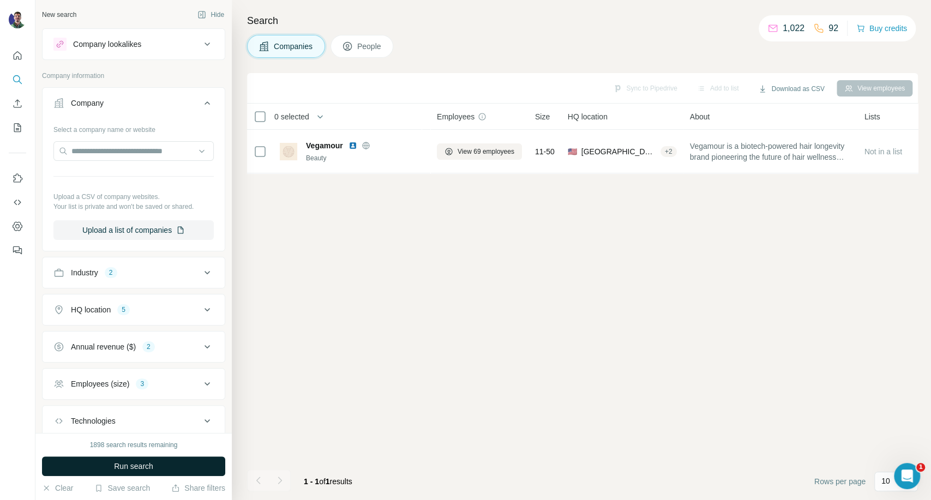
click at [177, 464] on button "Run search" at bounding box center [133, 467] width 183 height 20
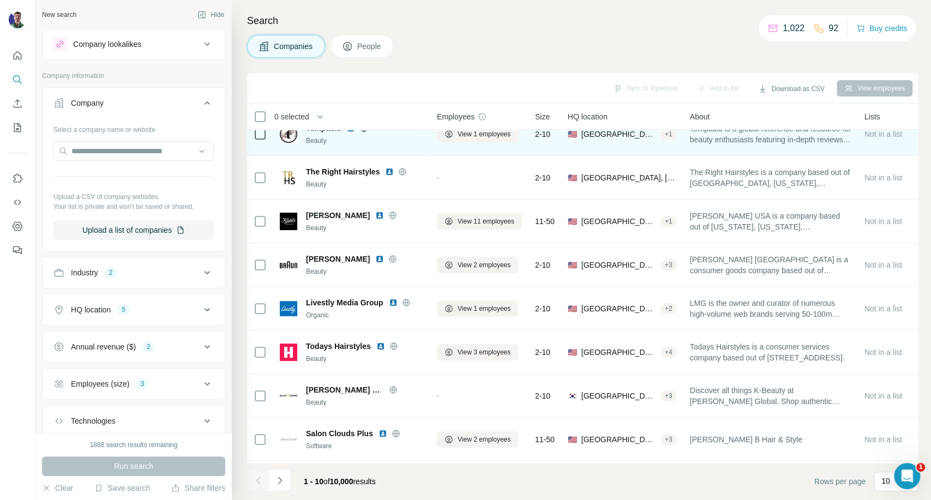
scroll to position [109, 0]
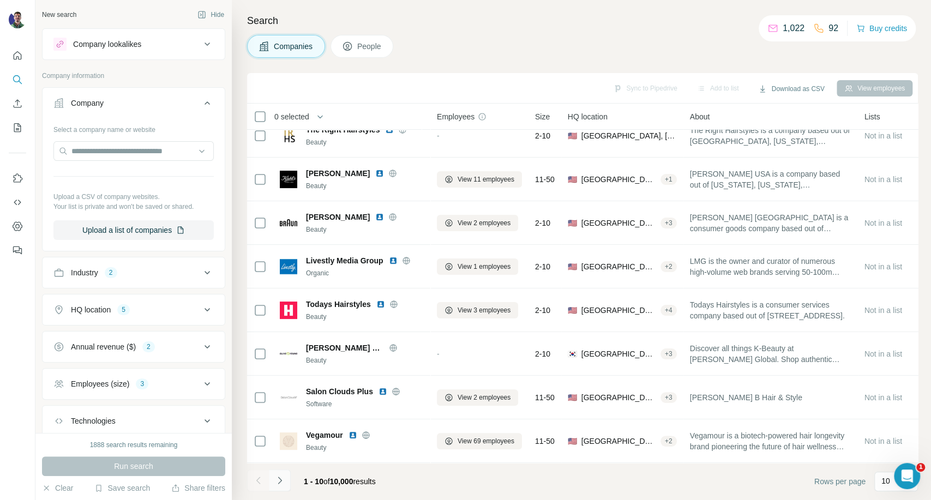
click at [280, 481] on icon "Navigate to next page" at bounding box center [280, 480] width 4 height 7
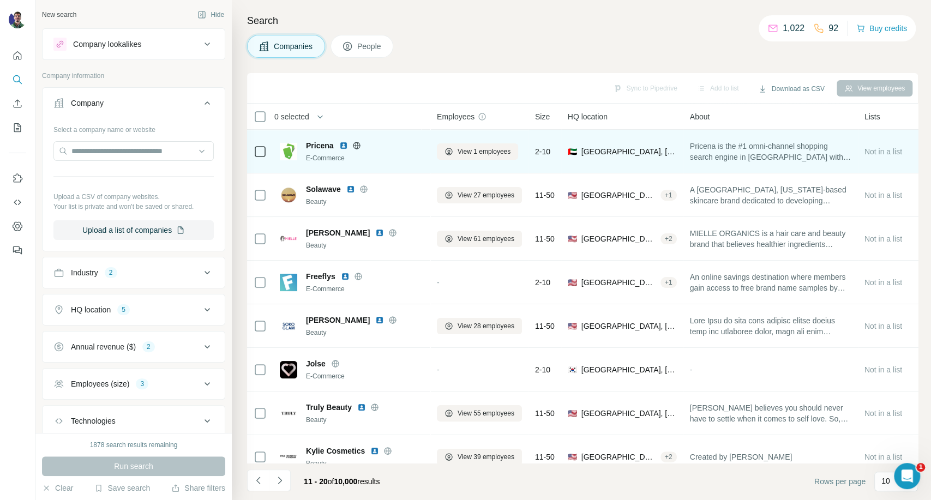
scroll to position [0, 0]
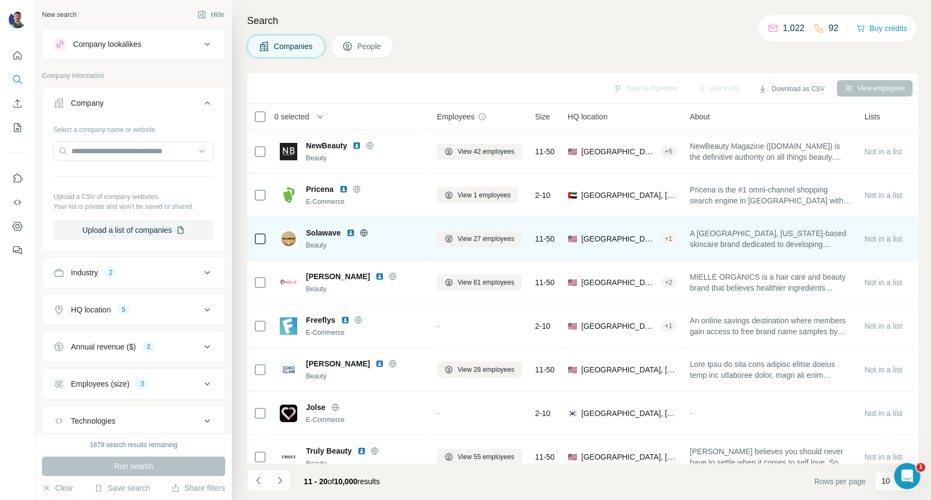
click at [366, 233] on icon at bounding box center [364, 233] width 9 height 9
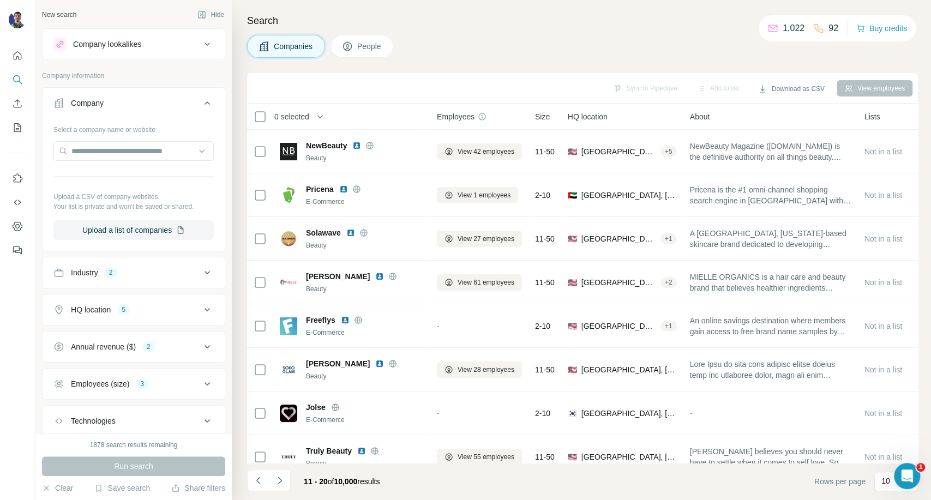
click at [718, 52] on div "Companies People" at bounding box center [582, 46] width 671 height 23
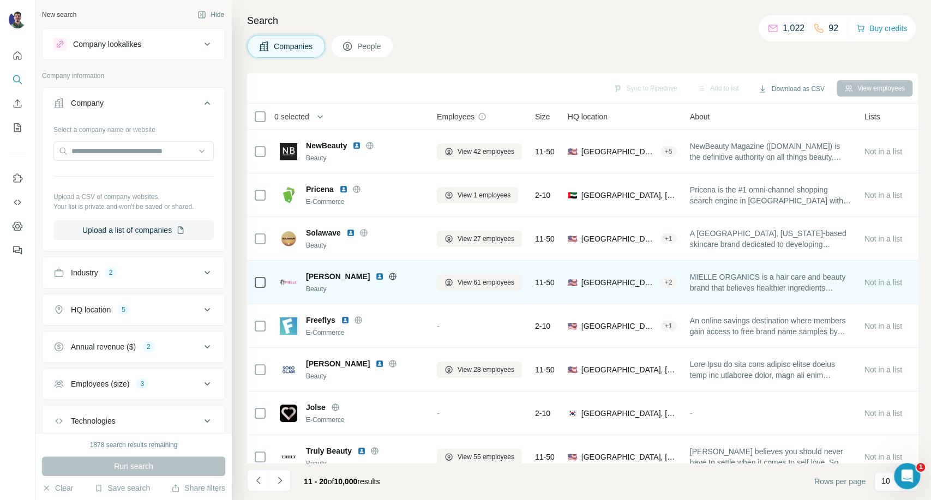
click at [390, 276] on icon at bounding box center [393, 276] width 7 height 1
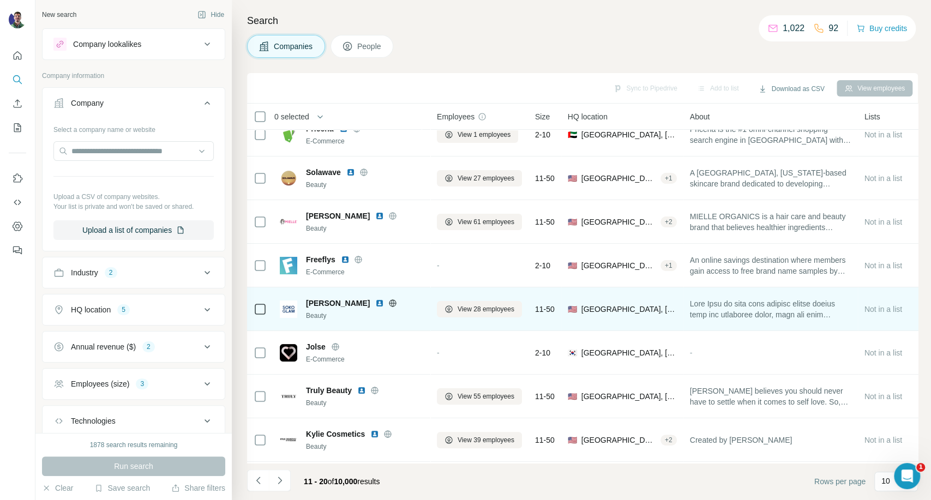
scroll to position [109, 0]
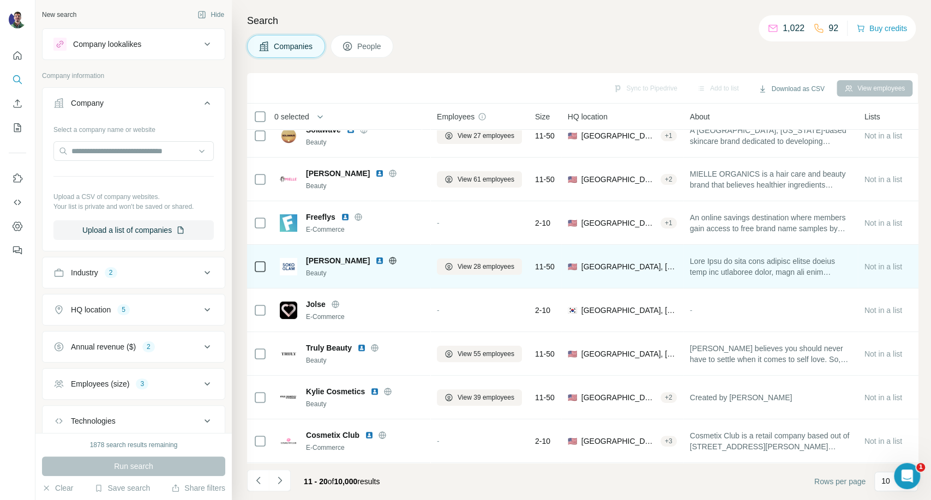
click at [389, 256] on icon at bounding box center [393, 260] width 9 height 9
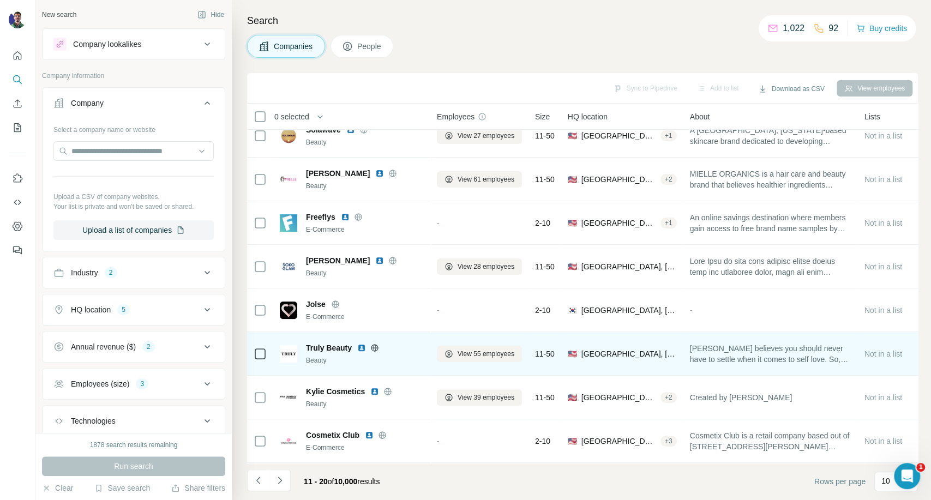
click at [374, 344] on icon at bounding box center [375, 348] width 9 height 9
click at [463, 349] on span "View 55 employees" at bounding box center [486, 354] width 57 height 10
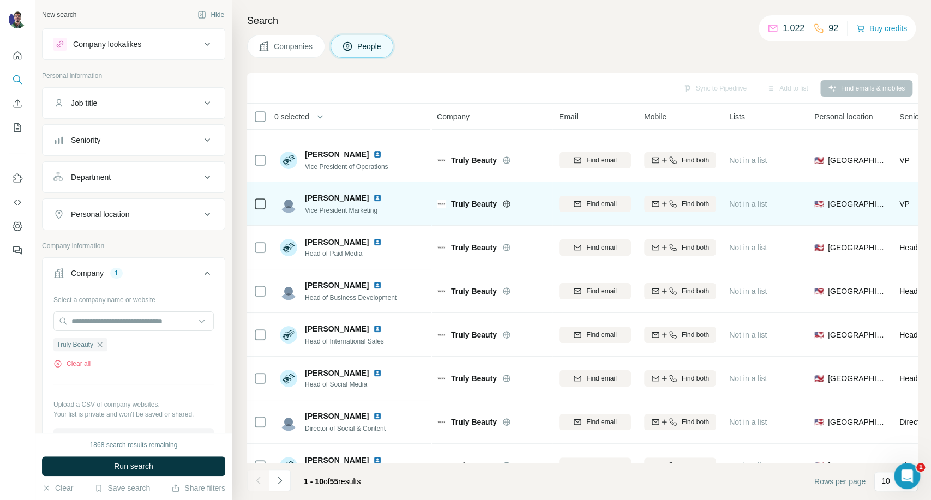
scroll to position [109, 0]
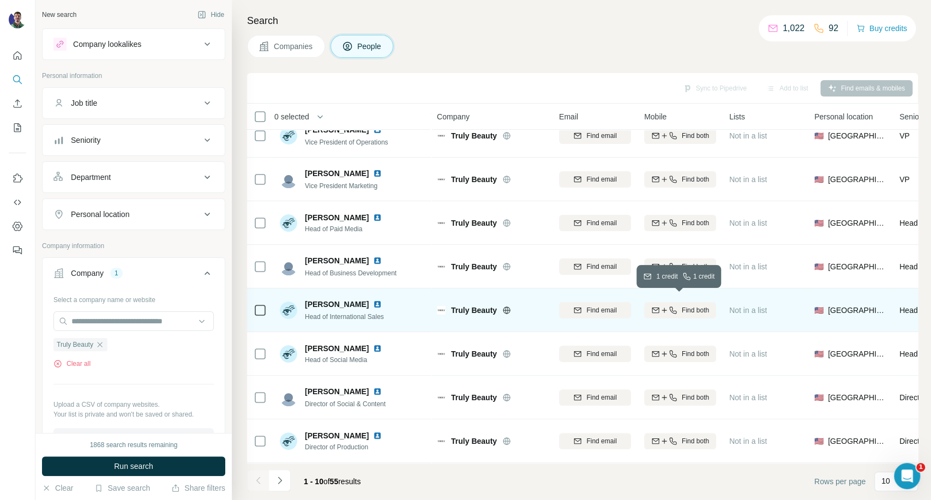
click at [666, 309] on button "Find both" at bounding box center [680, 310] width 72 height 16
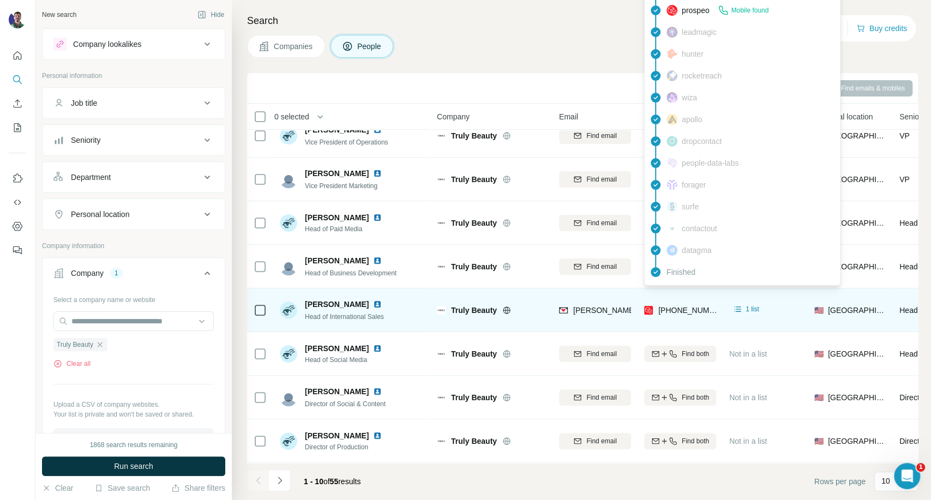
click at [678, 306] on span "+18059017897" at bounding box center [693, 310] width 69 height 9
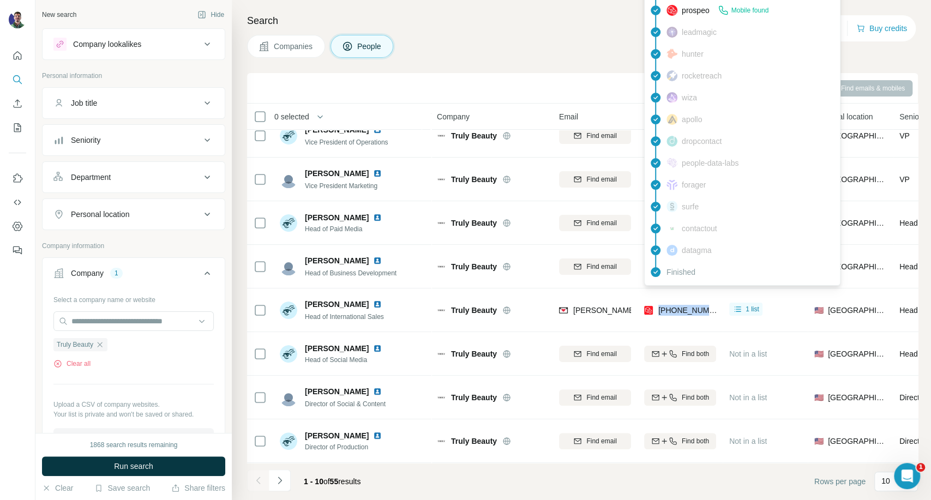
copy tr "+18059017897"
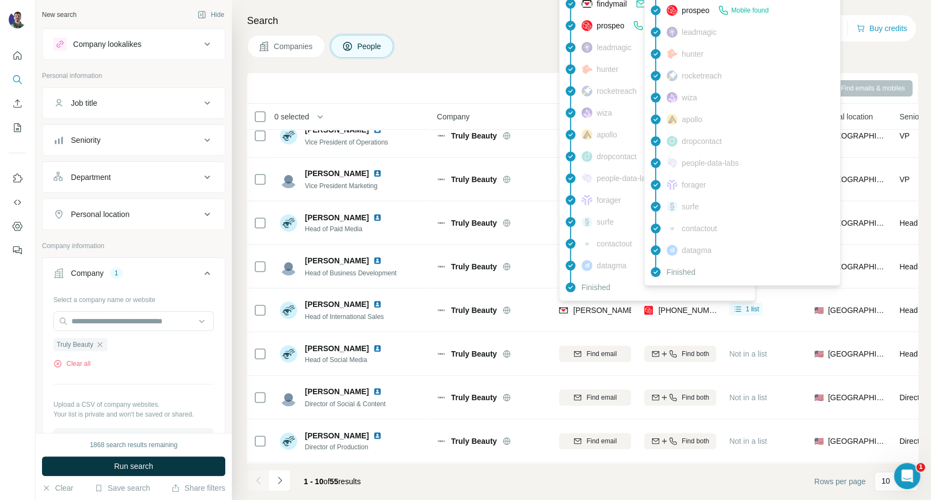
click at [598, 298] on div "findymail Email found prospeo Mobile found leadmagic hunter rocketreach wiza ap…" at bounding box center [657, 145] width 196 height 311
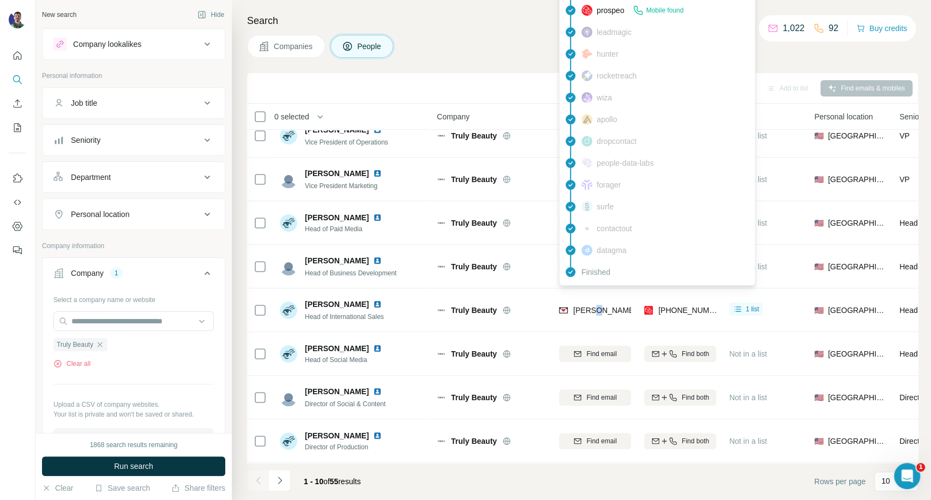
click at [598, 305] on span "shaun@trulybeauty.com" at bounding box center [665, 310] width 183 height 11
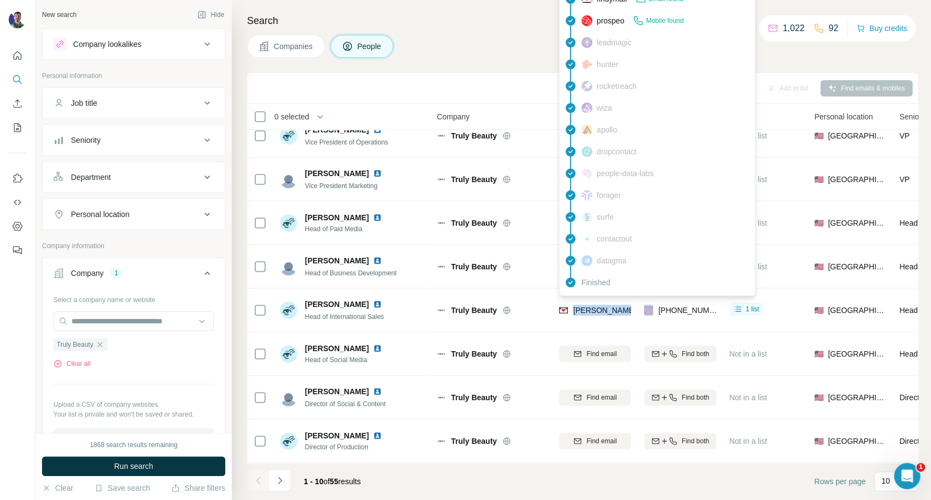
copy span "shaun@trulybeauty.com"
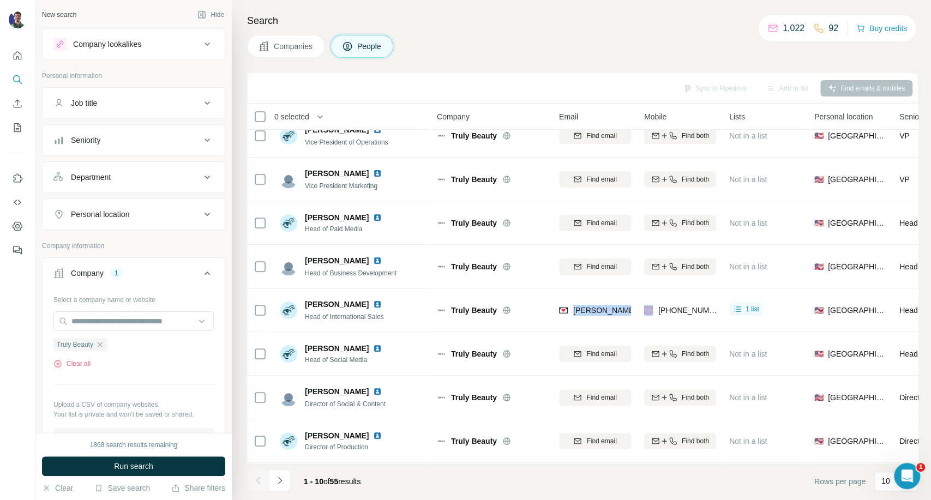
copy span "shaun@trulybeauty.com"
click at [284, 50] on span "Companies" at bounding box center [294, 46] width 40 height 11
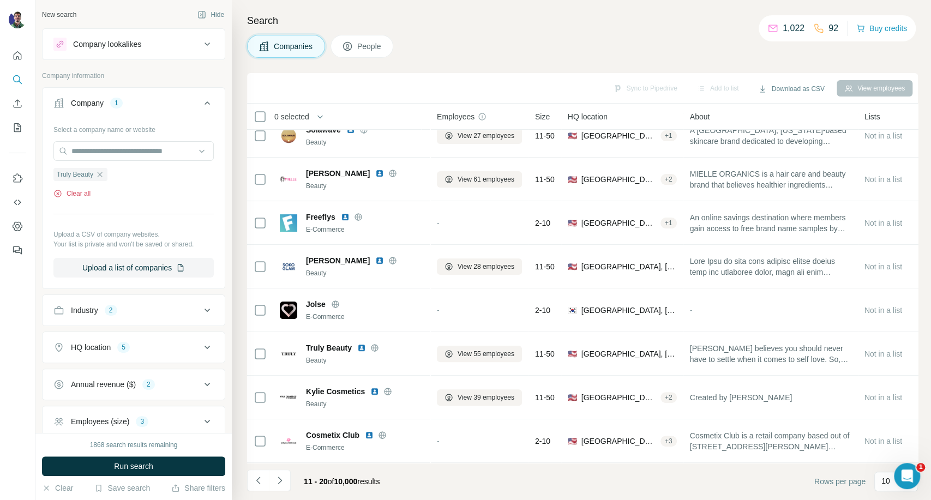
click at [65, 198] on button "Clear all" at bounding box center [71, 194] width 37 height 10
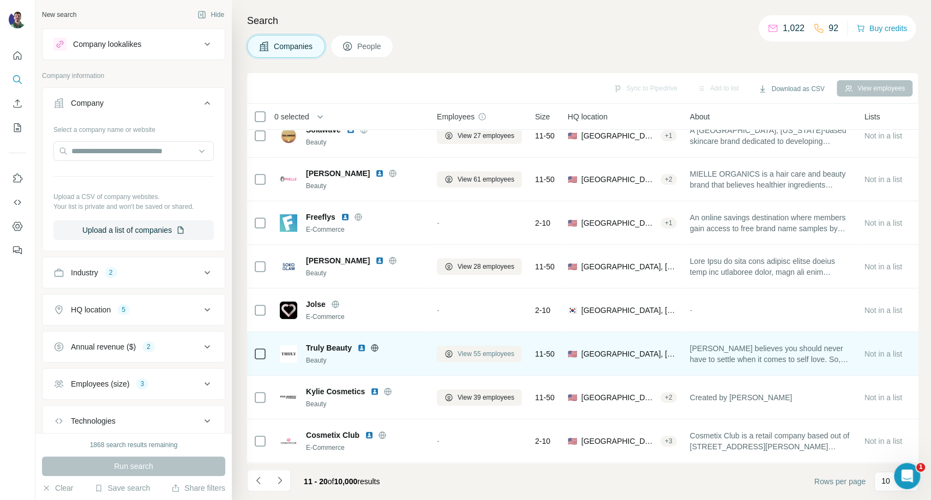
click at [460, 353] on button "View 55 employees" at bounding box center [479, 354] width 85 height 16
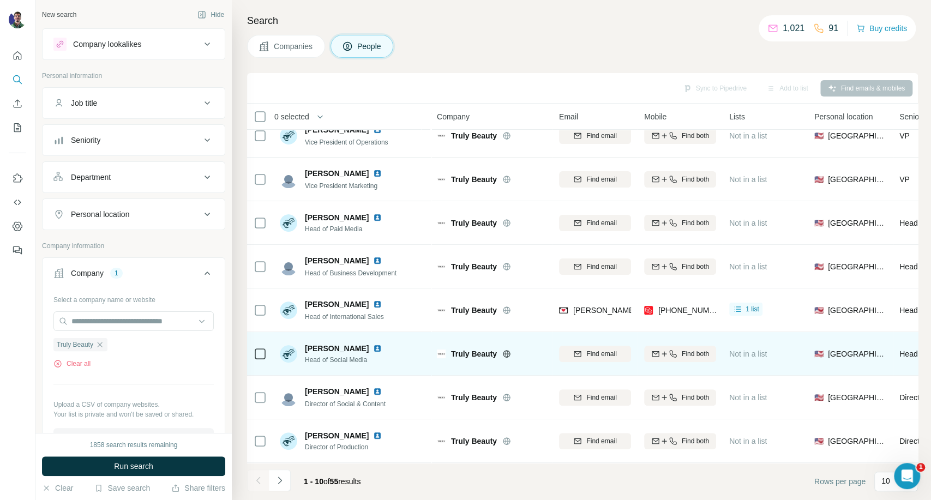
click at [87, 358] on div "Truly Beauty Clear all" at bounding box center [133, 350] width 160 height 38
click at [87, 365] on button "Clear all" at bounding box center [71, 364] width 37 height 10
click at [301, 41] on span "Companies" at bounding box center [294, 46] width 40 height 11
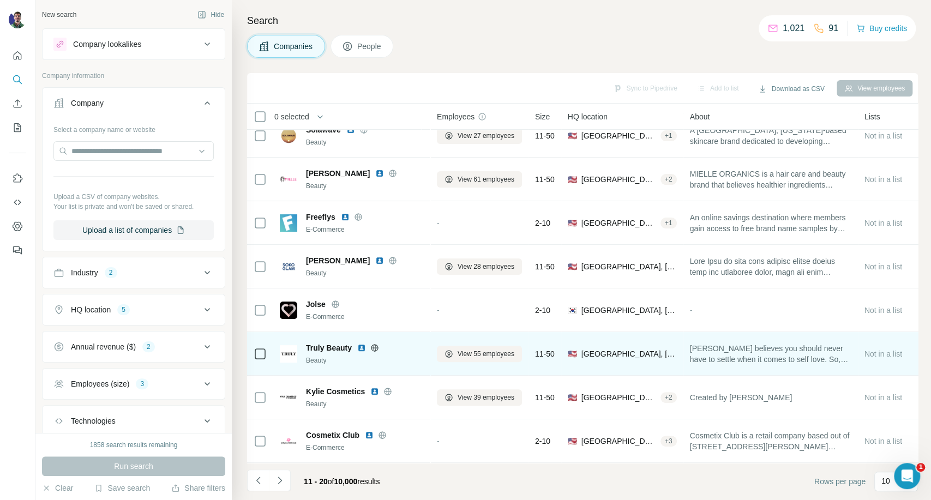
click at [201, 100] on icon at bounding box center [207, 103] width 13 height 13
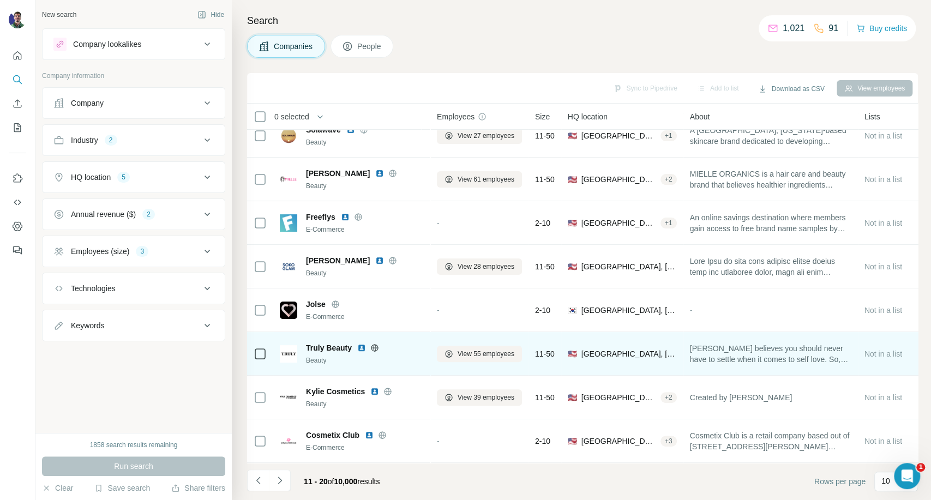
click at [598, 35] on div "Companies People" at bounding box center [582, 46] width 671 height 23
drag, startPoint x: 437, startPoint y: 56, endPoint x: 393, endPoint y: 63, distance: 44.3
click at [433, 58] on div "Search Companies People Sync to Pipedrive Add to list Download as CSV View empl…" at bounding box center [582, 250] width 700 height 500
click at [342, 344] on span "Truly Beauty" at bounding box center [329, 348] width 46 height 11
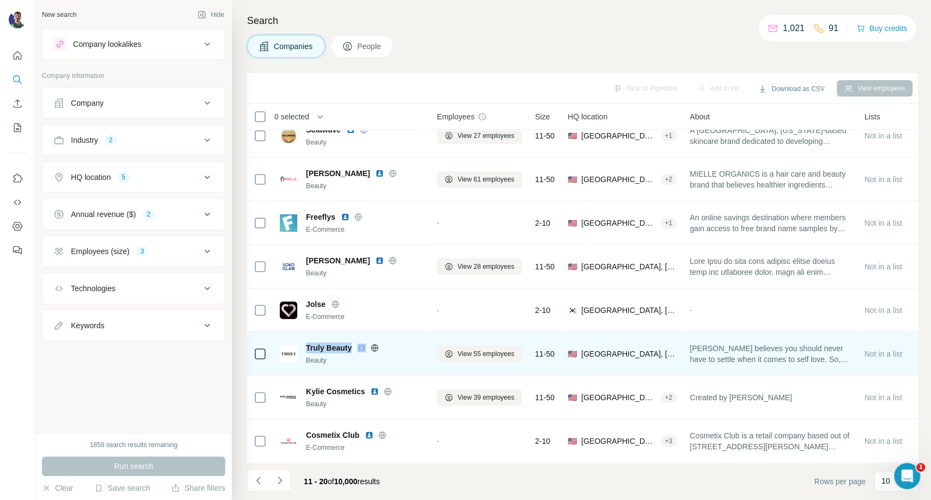
click at [342, 344] on span "Truly Beauty" at bounding box center [329, 348] width 46 height 11
click at [341, 343] on span "Truly Beauty" at bounding box center [329, 348] width 46 height 11
click at [345, 343] on span "Truly Beauty" at bounding box center [329, 348] width 46 height 11
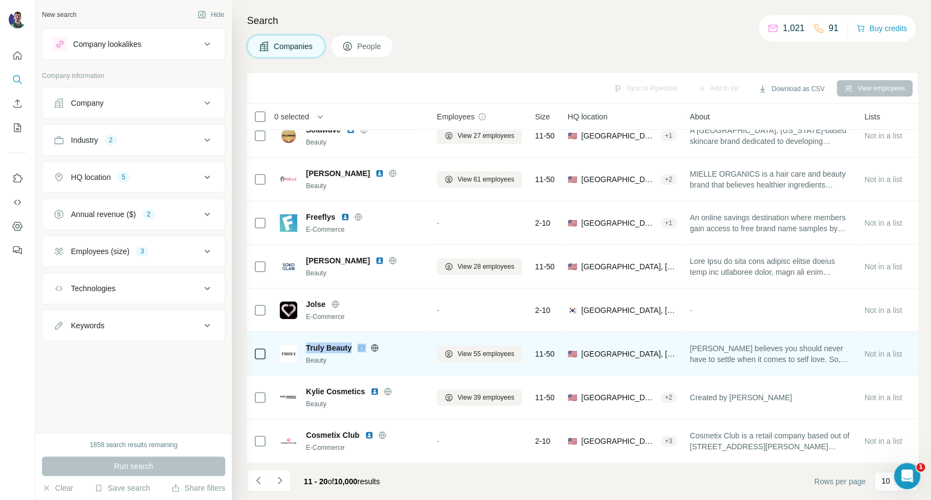
click at [345, 343] on span "Truly Beauty" at bounding box center [329, 348] width 46 height 11
click at [338, 343] on span "Truly Beauty" at bounding box center [329, 348] width 46 height 11
click at [329, 343] on span "Truly Beauty" at bounding box center [329, 348] width 46 height 11
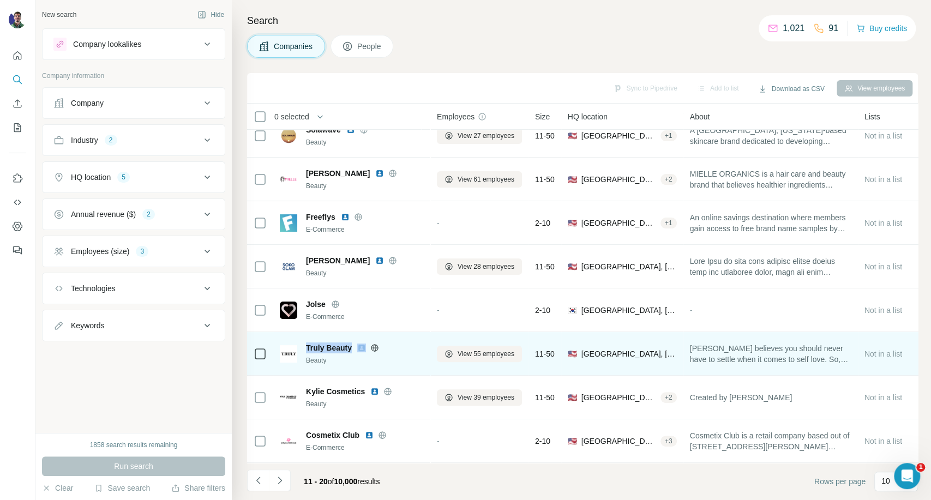
click at [329, 343] on span "Truly Beauty" at bounding box center [329, 348] width 46 height 11
click at [373, 344] on icon at bounding box center [375, 348] width 9 height 9
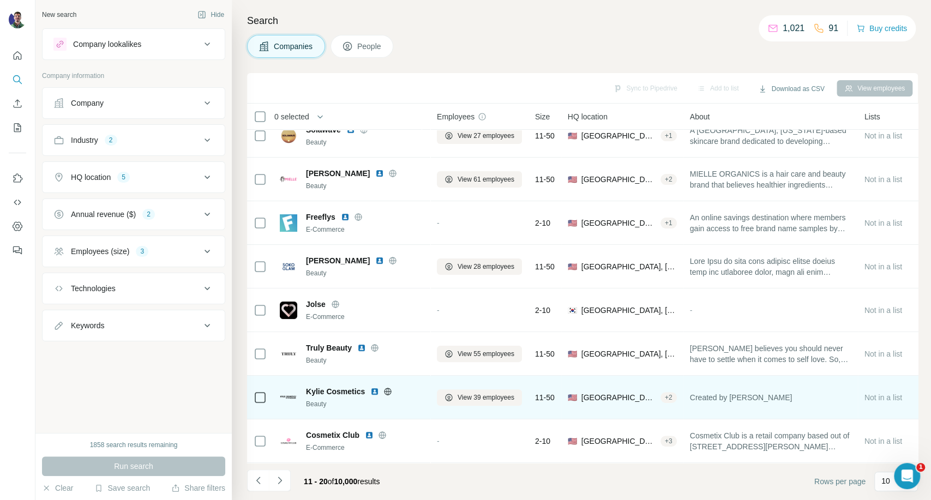
click at [387, 387] on icon at bounding box center [388, 391] width 9 height 9
click at [476, 393] on span "View 39 employees" at bounding box center [486, 398] width 57 height 10
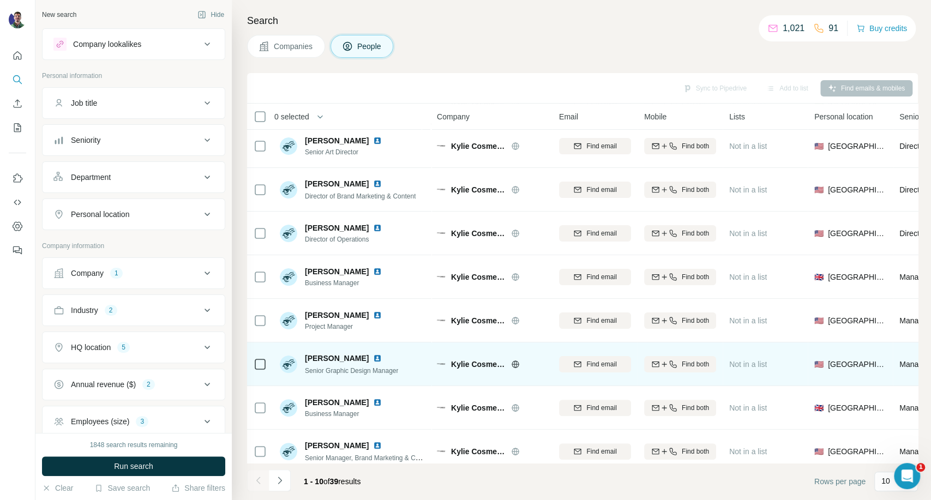
scroll to position [109, 0]
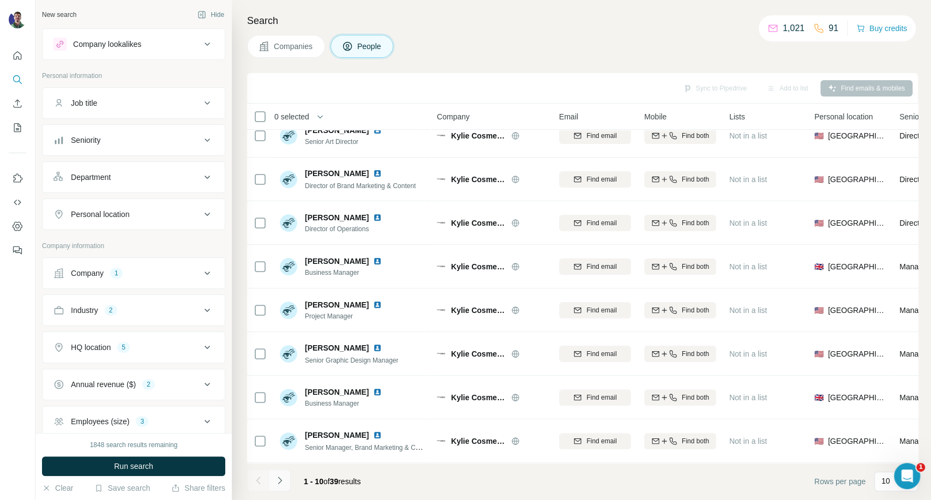
click at [284, 483] on icon "Navigate to next page" at bounding box center [279, 480] width 11 height 11
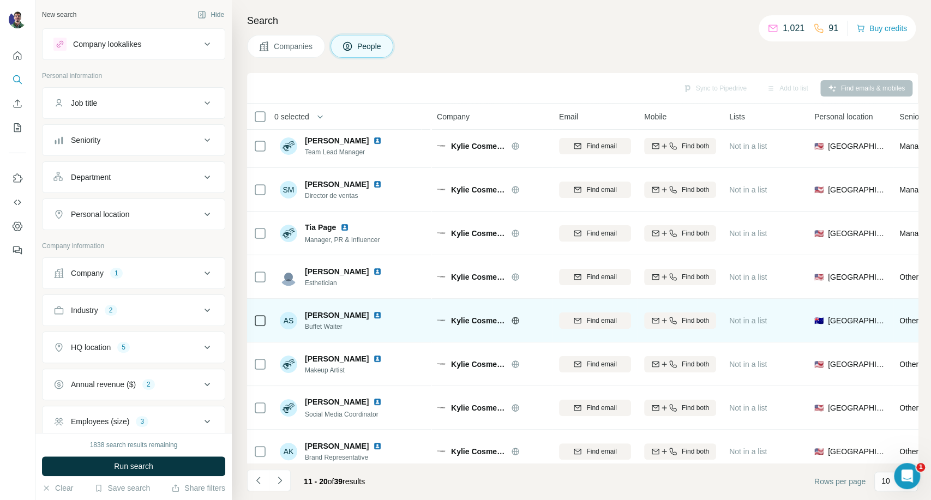
scroll to position [0, 0]
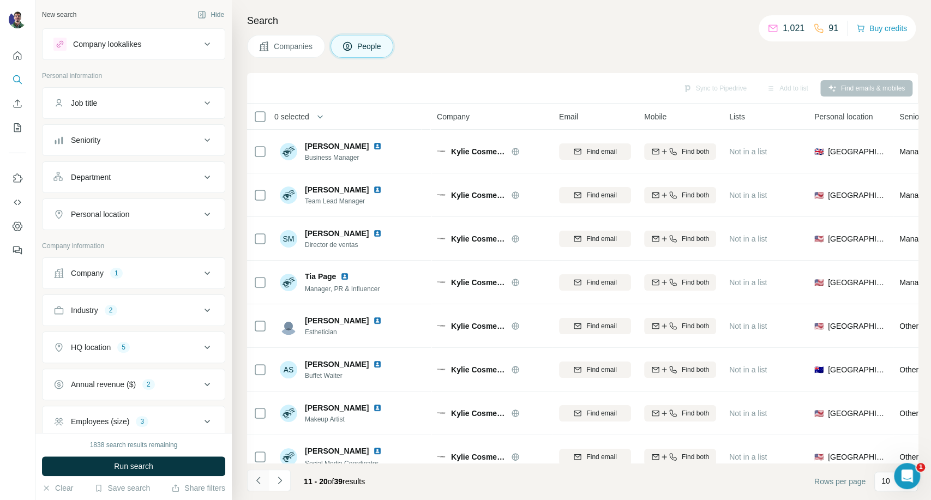
click at [260, 477] on icon "Navigate to previous page" at bounding box center [258, 480] width 11 height 11
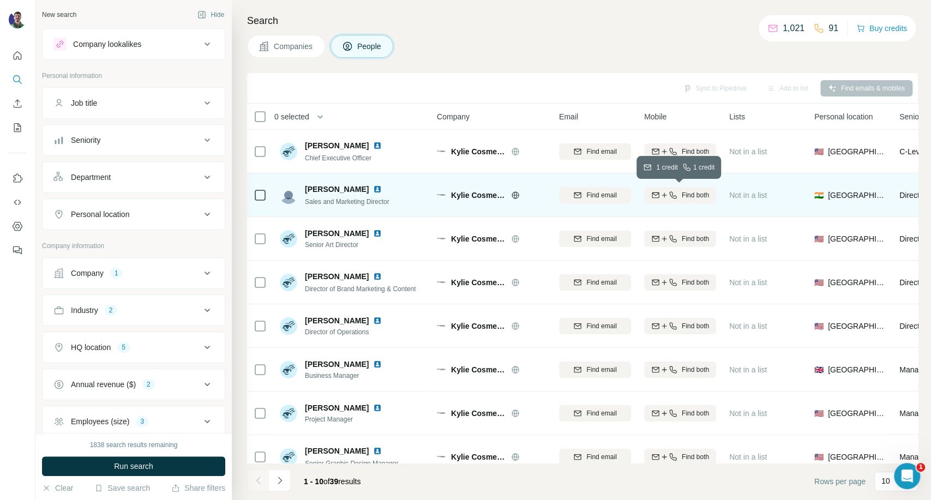
click at [692, 195] on span "Find both" at bounding box center [695, 195] width 27 height 10
click at [718, 35] on div "Companies People" at bounding box center [582, 46] width 671 height 23
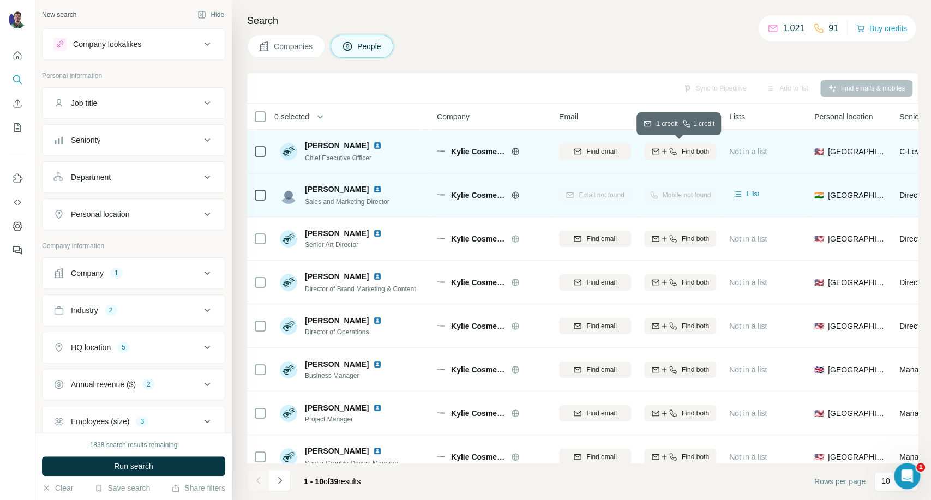
click at [683, 155] on span "Find both" at bounding box center [695, 152] width 27 height 10
click at [375, 146] on img at bounding box center [377, 145] width 9 height 9
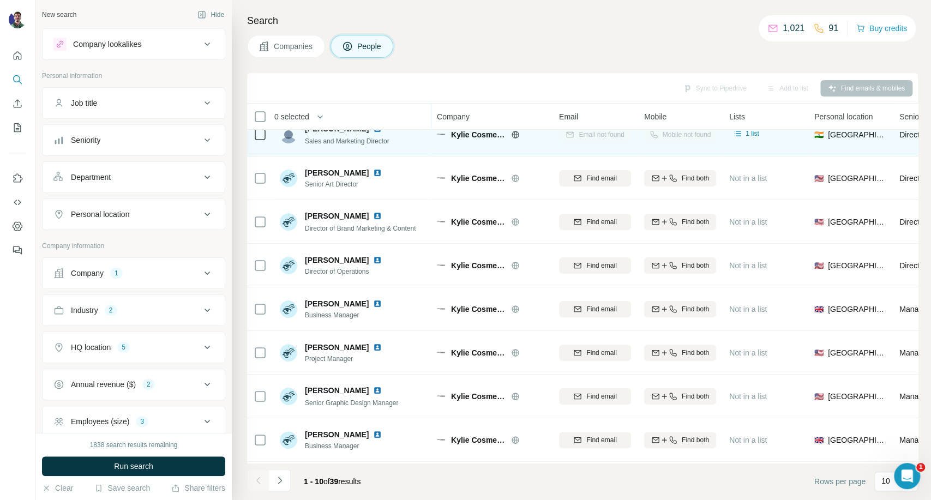
scroll to position [109, 0]
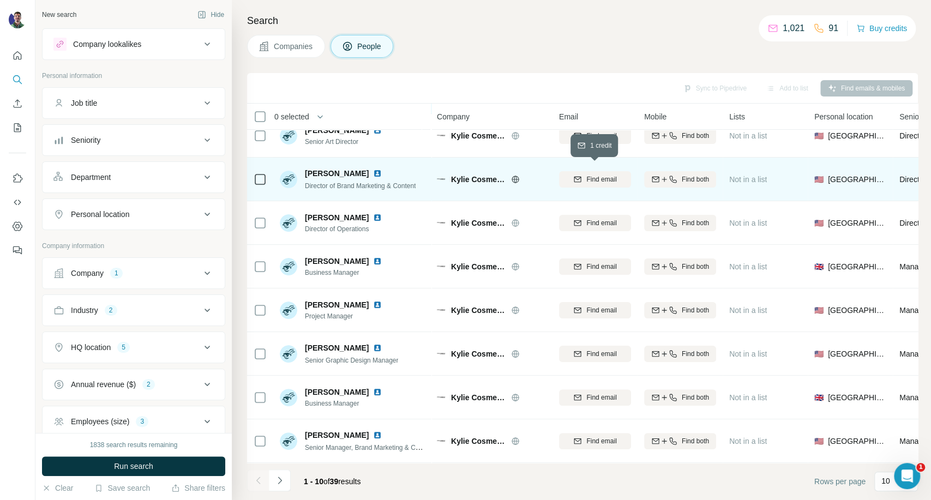
click at [581, 175] on div "Find email" at bounding box center [595, 180] width 72 height 10
click at [641, 173] on td "Find both" at bounding box center [680, 180] width 85 height 44
click at [646, 175] on div "Find both" at bounding box center [680, 180] width 72 height 10
click at [373, 169] on img at bounding box center [377, 173] width 9 height 9
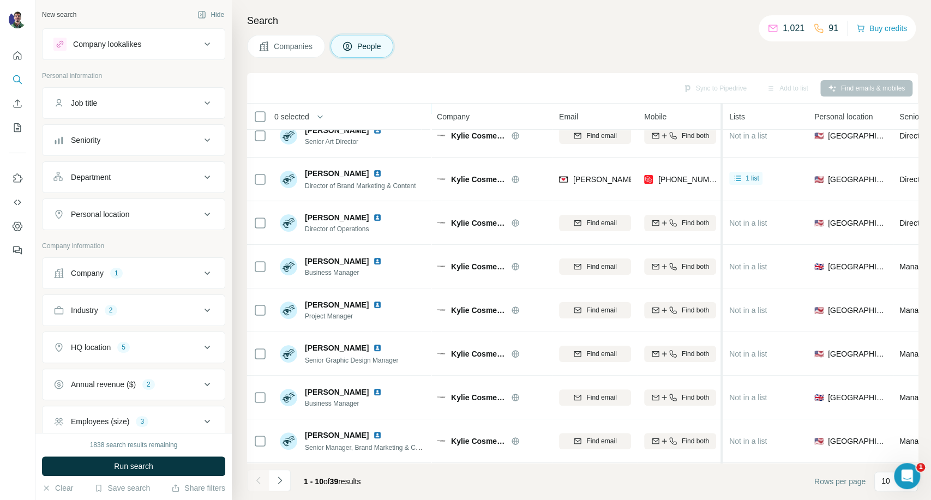
scroll to position [48, 0]
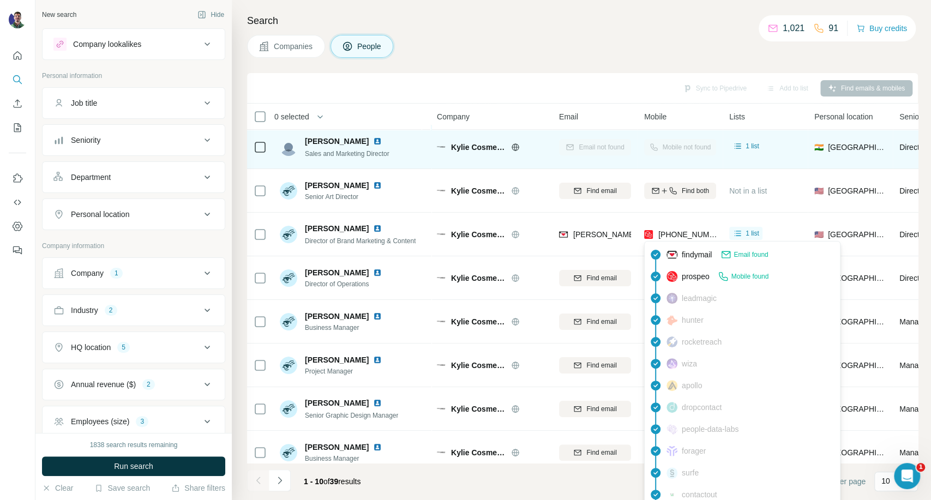
click at [686, 234] on span "+19255960308" at bounding box center [693, 234] width 69 height 9
copy tr "+19255960308"
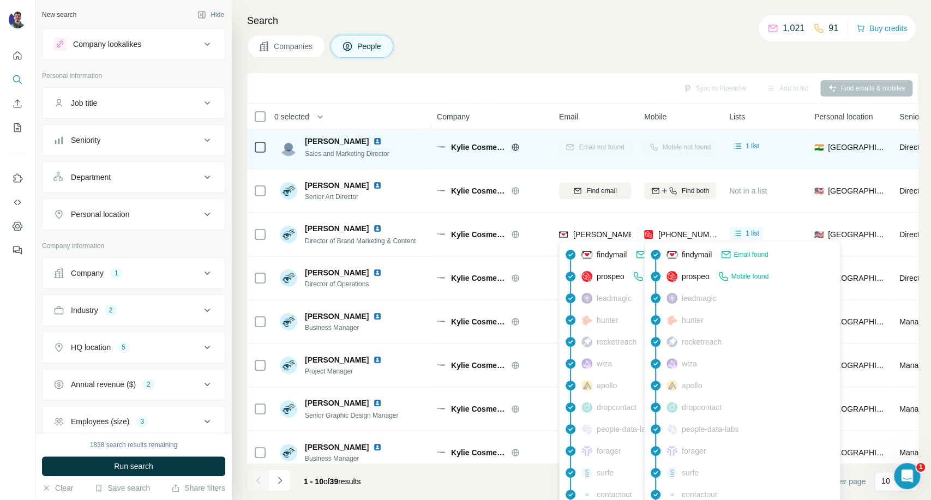
click at [586, 235] on span "lucy@kyliecosmetics.com" at bounding box center [670, 234] width 192 height 9
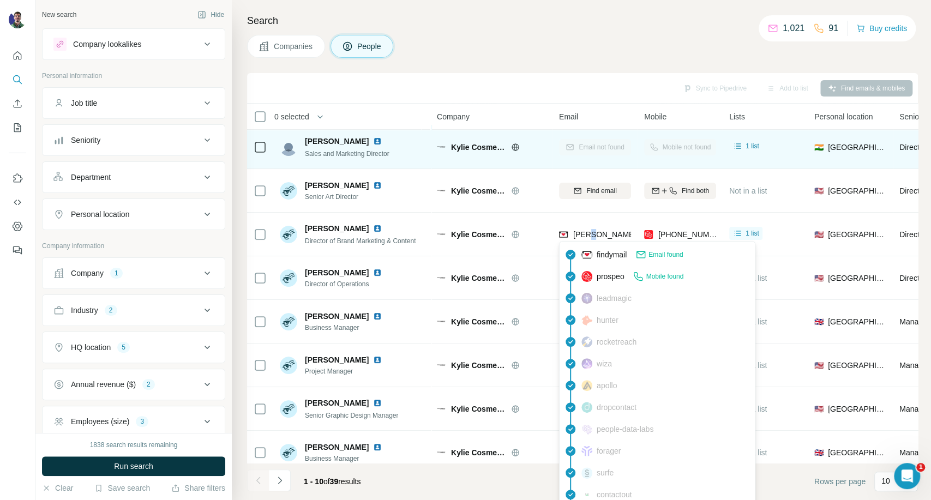
click at [586, 235] on span "lucy@kyliecosmetics.com" at bounding box center [670, 234] width 192 height 9
copy span "lucy@kyliecosmetics.com"
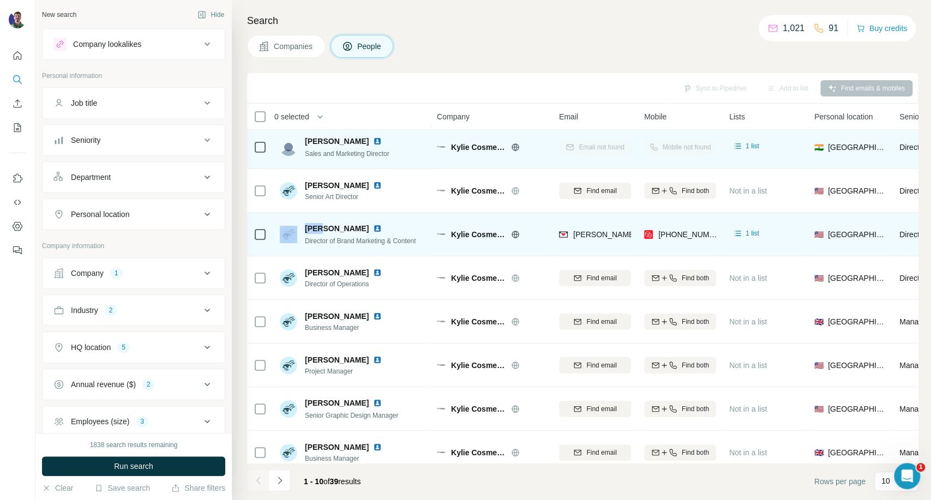
drag, startPoint x: 322, startPoint y: 229, endPoint x: 297, endPoint y: 227, distance: 25.2
click at [297, 227] on div "Lucy Graham Director of Brand Marketing & Content" at bounding box center [348, 234] width 136 height 23
copy div "Lucy"
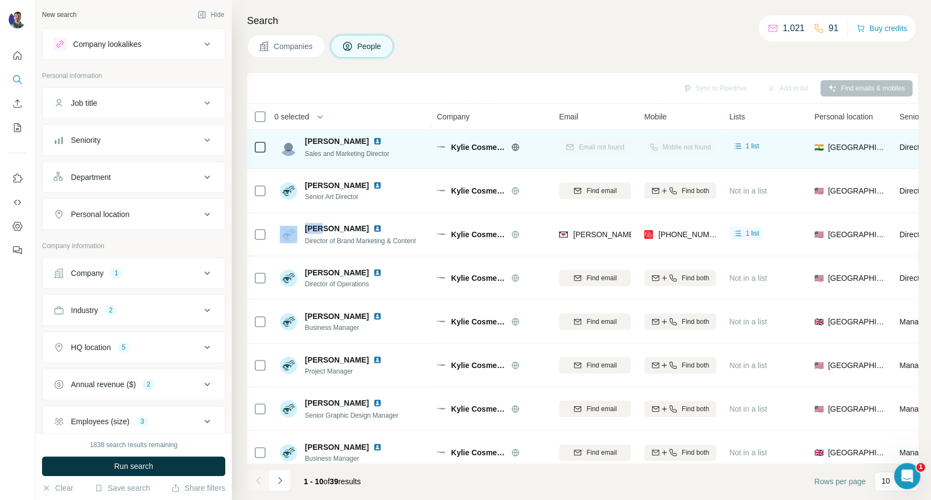
click at [305, 53] on button "Companies" at bounding box center [286, 46] width 78 height 23
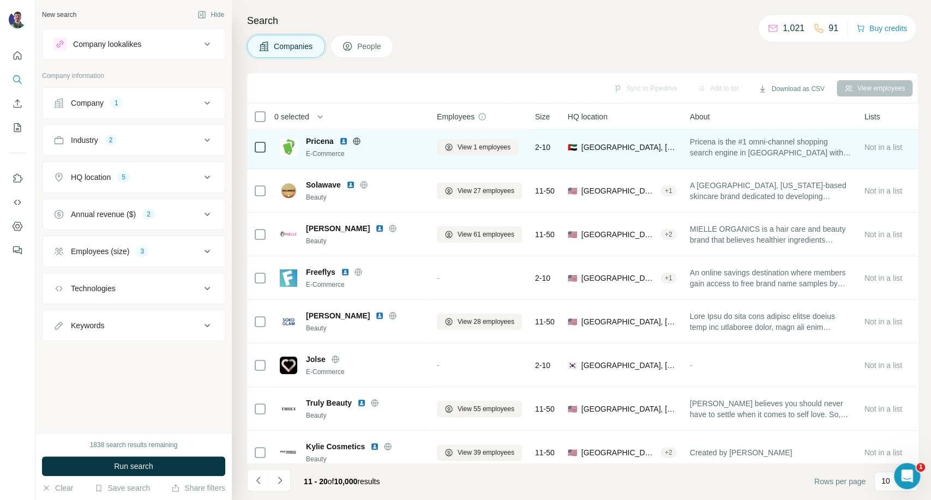
click at [158, 112] on button "Company 1" at bounding box center [134, 103] width 182 height 26
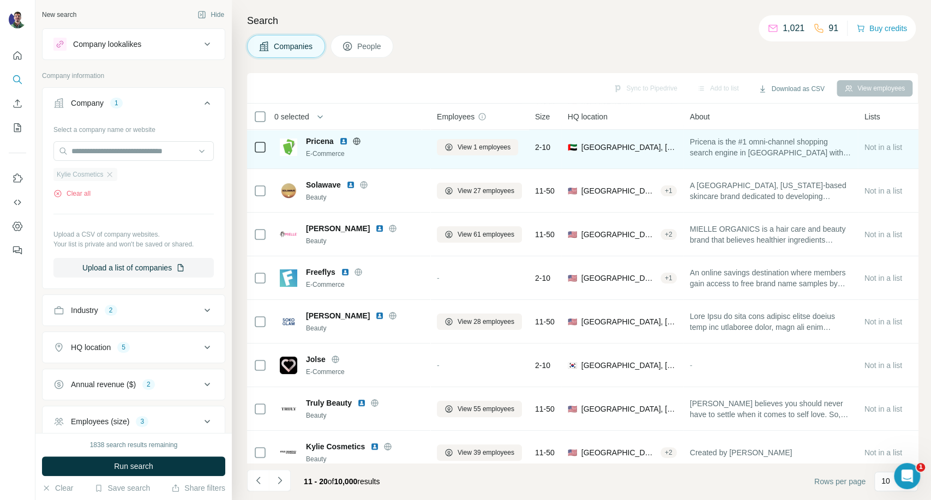
click at [113, 180] on div "Kylie Cosmetics" at bounding box center [85, 174] width 64 height 13
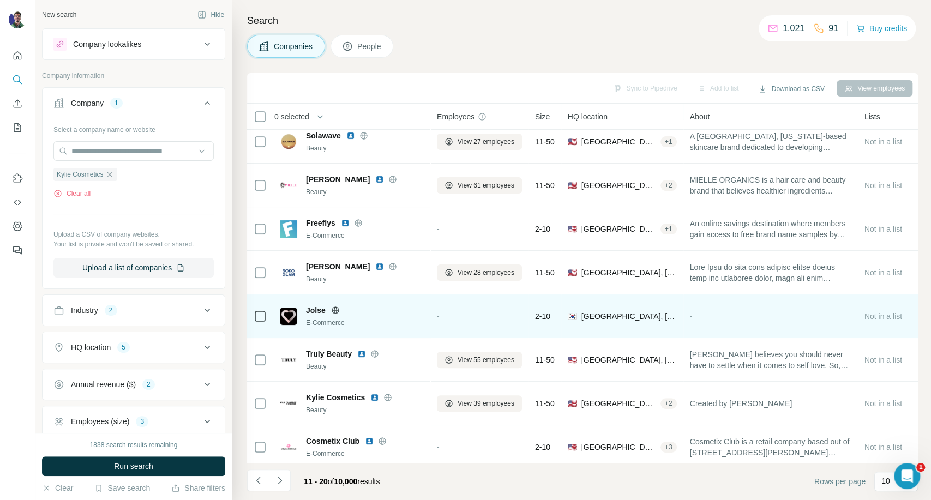
scroll to position [109, 0]
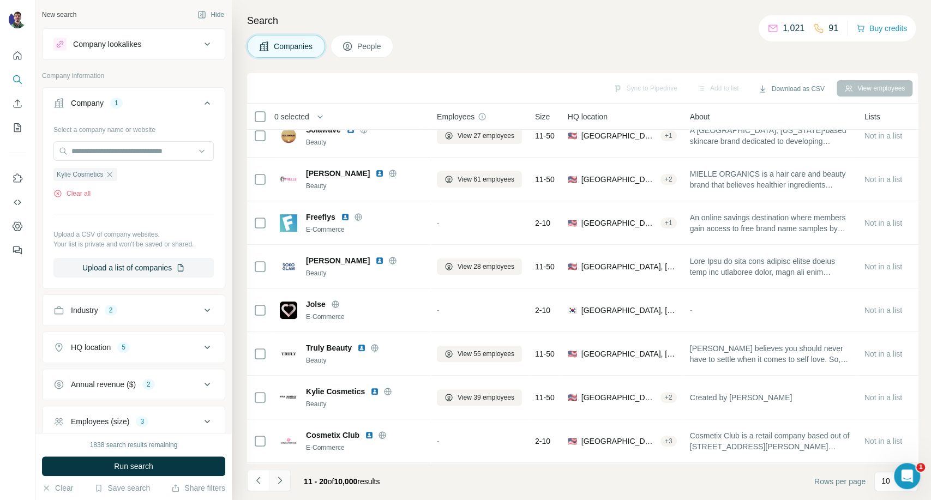
click at [283, 482] on icon "Navigate to next page" at bounding box center [279, 480] width 11 height 11
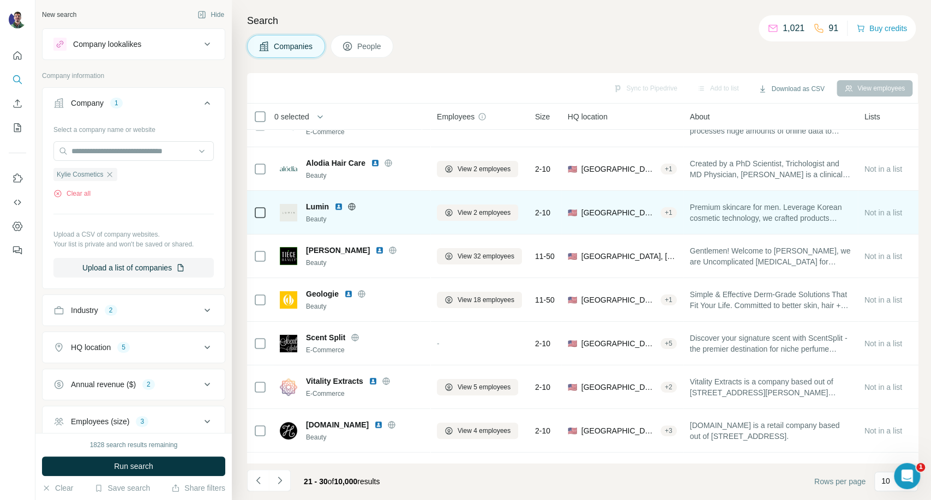
scroll to position [0, 0]
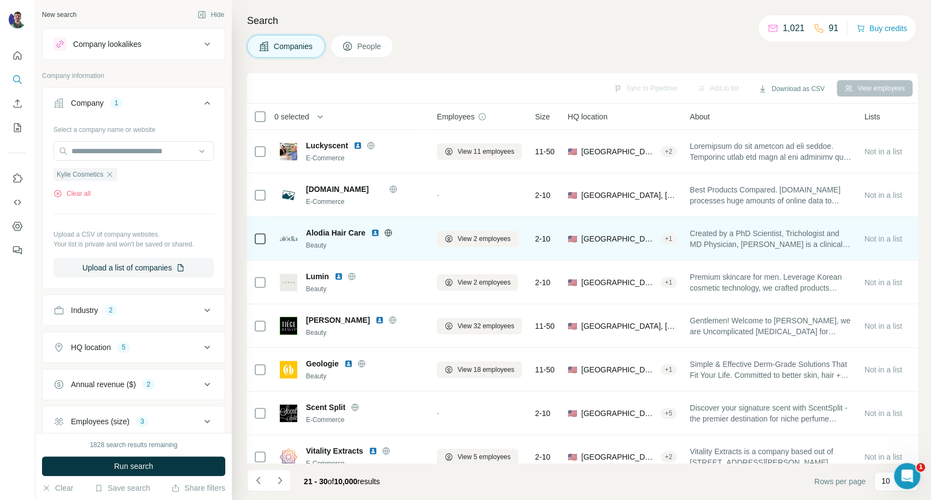
click at [392, 234] on icon at bounding box center [388, 233] width 9 height 9
click at [386, 232] on icon at bounding box center [388, 233] width 9 height 9
click at [494, 239] on span "View 2 employees" at bounding box center [484, 239] width 53 height 10
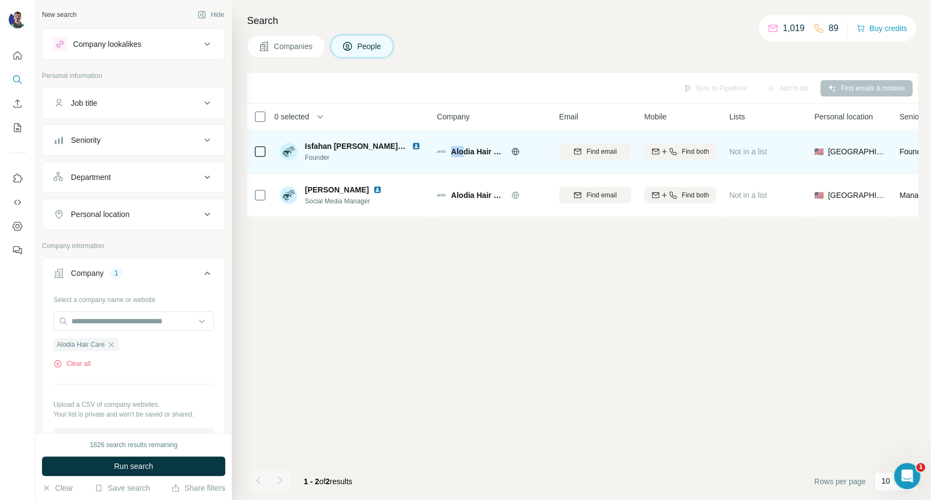
drag, startPoint x: 450, startPoint y: 151, endPoint x: 461, endPoint y: 150, distance: 11.5
click at [461, 150] on div "Alodia Hair Care" at bounding box center [491, 151] width 109 height 11
click at [454, 154] on span "Alodia Hair Care" at bounding box center [478, 151] width 55 height 11
drag, startPoint x: 450, startPoint y: 151, endPoint x: 462, endPoint y: 151, distance: 12.0
click at [462, 151] on div "Alodia Hair Care" at bounding box center [491, 151] width 109 height 11
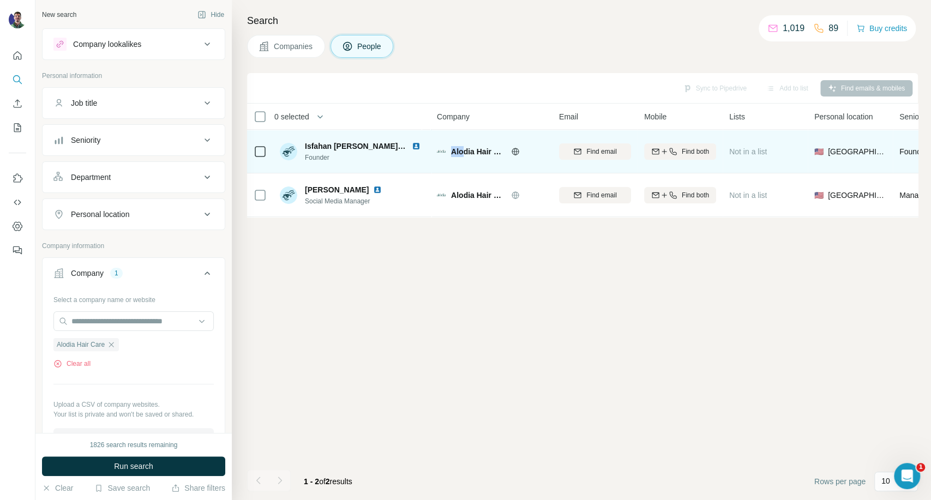
click at [456, 158] on div "Alodia Hair Care" at bounding box center [491, 151] width 109 height 30
click at [451, 149] on span "Alodia Hair Care" at bounding box center [478, 151] width 55 height 11
drag, startPoint x: 450, startPoint y: 149, endPoint x: 462, endPoint y: 154, distance: 13.5
click at [462, 154] on div "Alodia Hair Care" at bounding box center [491, 151] width 109 height 11
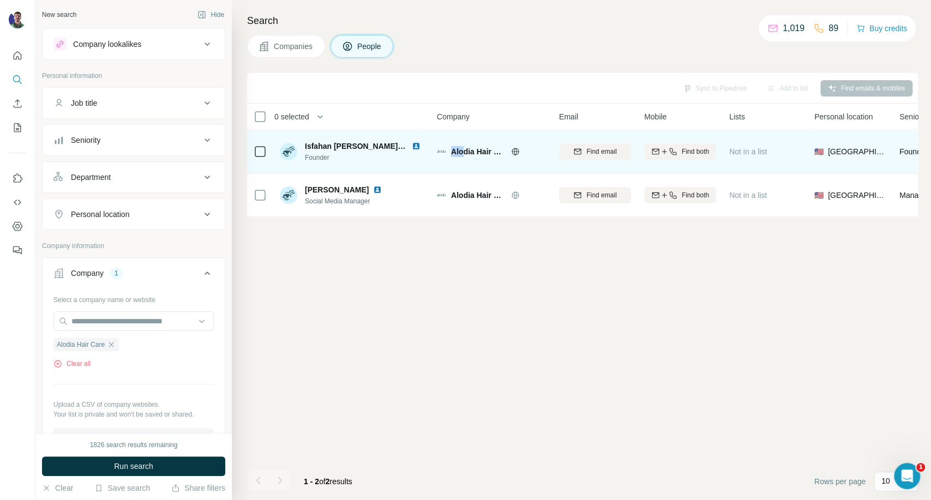
click at [462, 150] on span "Alodia Hair Care" at bounding box center [478, 151] width 55 height 11
click at [669, 147] on icon "button" at bounding box center [673, 151] width 9 height 9
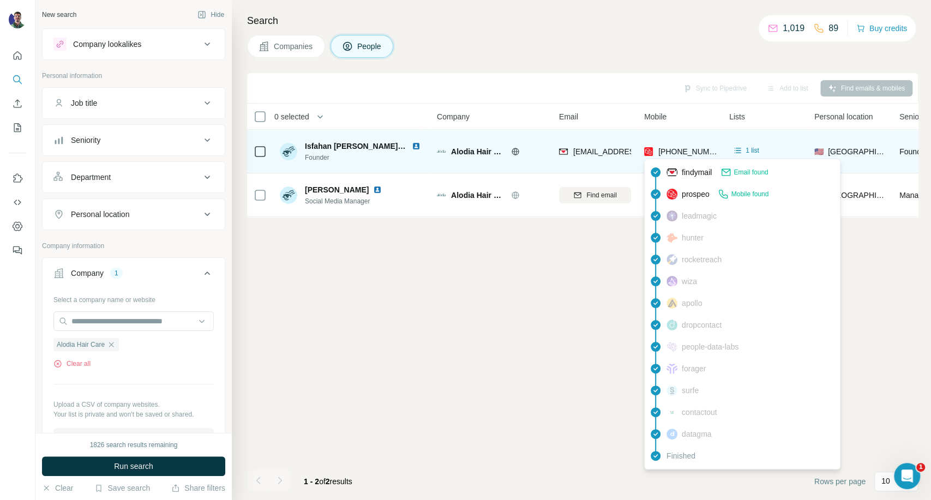
click at [676, 157] on div "+13476135035" at bounding box center [681, 152] width 74 height 13
click at [675, 153] on span "+13476135035" at bounding box center [693, 151] width 69 height 9
copy tr "+13476135035"
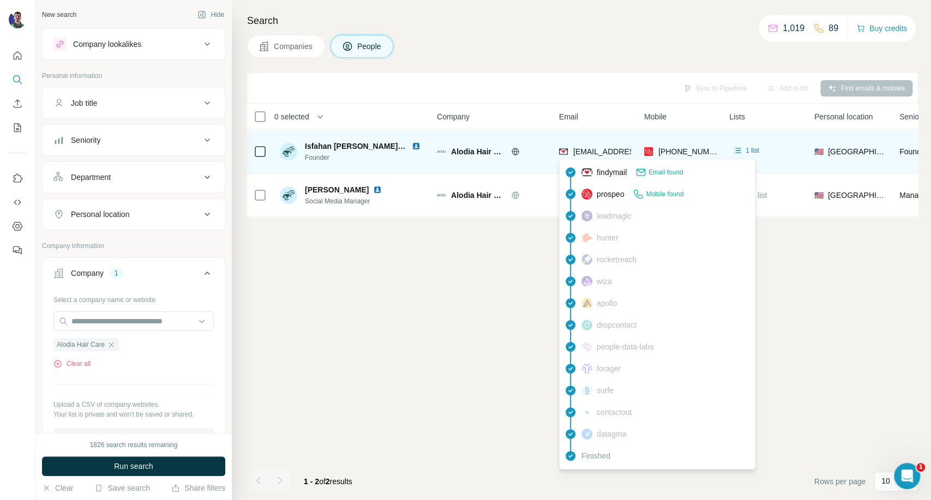
click at [605, 152] on span "isfahan@alodiahaircare.com" at bounding box center [638, 151] width 129 height 9
click at [606, 152] on span "isfahan@alodiahaircare.com" at bounding box center [638, 151] width 129 height 9
copy span "isfahan@alodiahaircare.com"
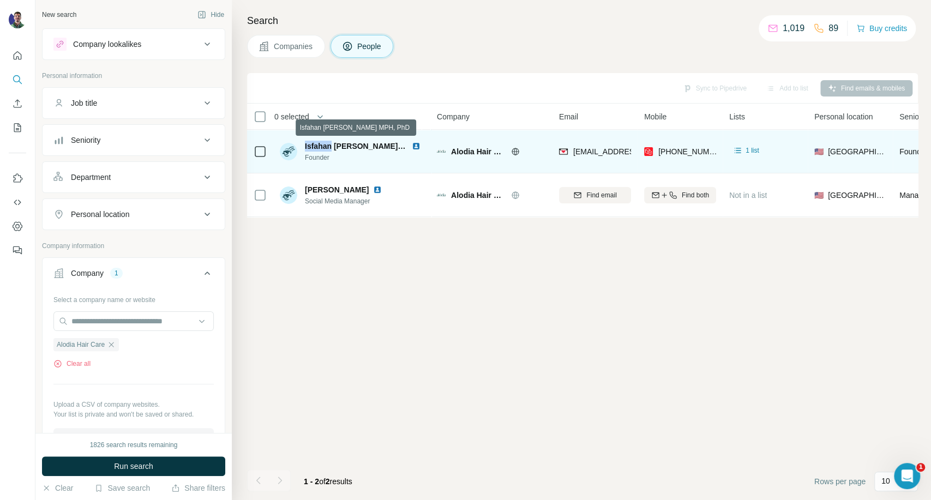
drag, startPoint x: 330, startPoint y: 145, endPoint x: 304, endPoint y: 145, distance: 25.6
click at [305, 145] on span "Isfahan Chambers-Harris MPH, PhD" at bounding box center [371, 146] width 132 height 9
copy span "Isfahan"
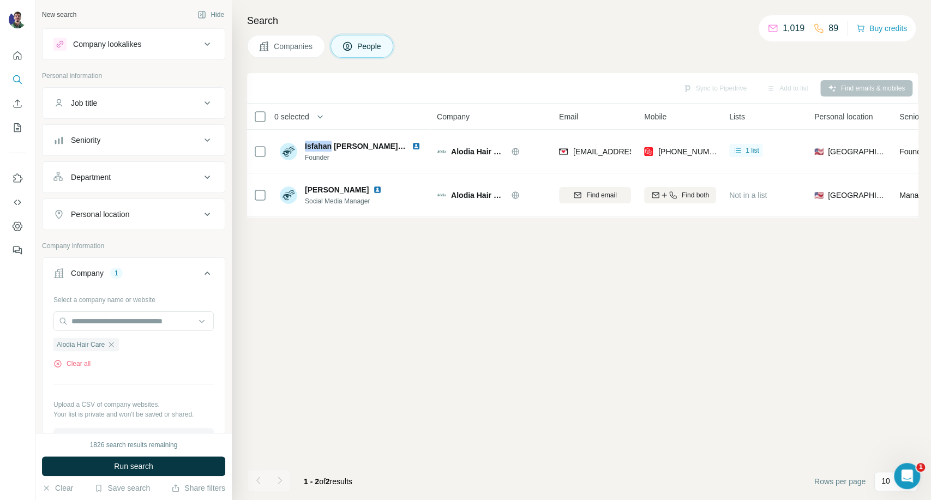
click at [276, 45] on span "Companies" at bounding box center [294, 46] width 40 height 11
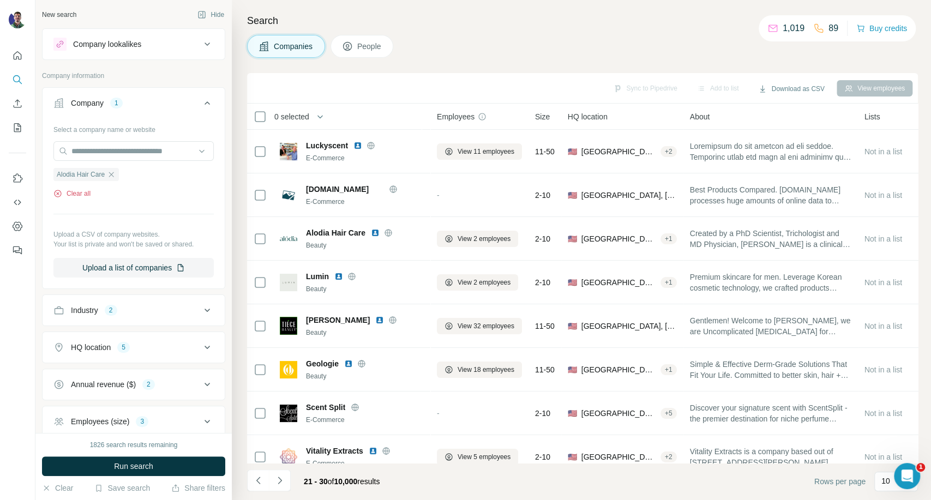
click at [83, 190] on button "Clear all" at bounding box center [71, 194] width 37 height 10
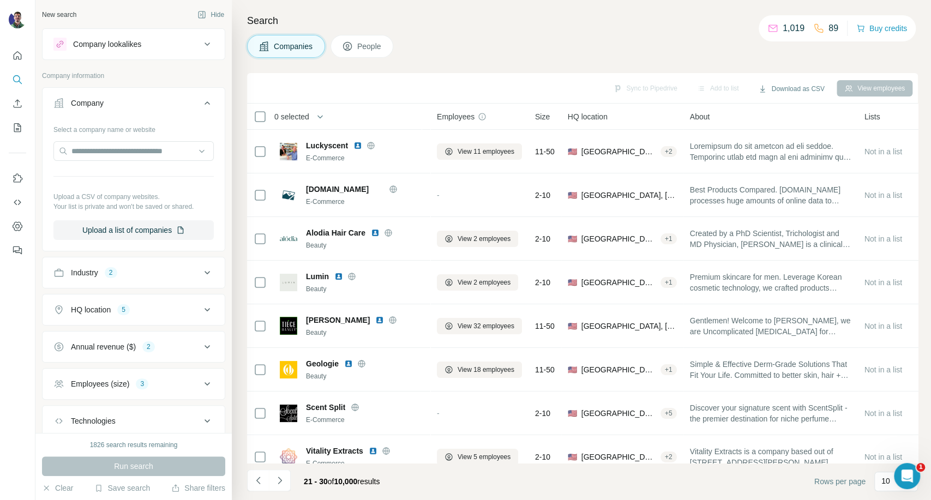
click at [27, 302] on div at bounding box center [17, 250] width 35 height 500
click at [715, 52] on div "Companies People" at bounding box center [582, 46] width 671 height 23
drag, startPoint x: 903, startPoint y: 481, endPoint x: 1811, endPoint y: 949, distance: 1021.4
click at [903, 483] on div "Open Intercom Messenger" at bounding box center [906, 475] width 36 height 36
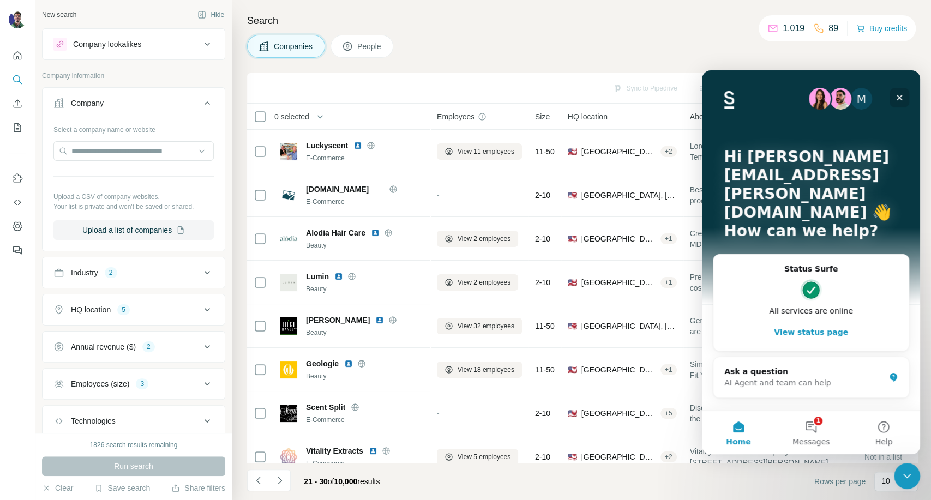
click at [900, 103] on div "Close" at bounding box center [900, 98] width 20 height 20
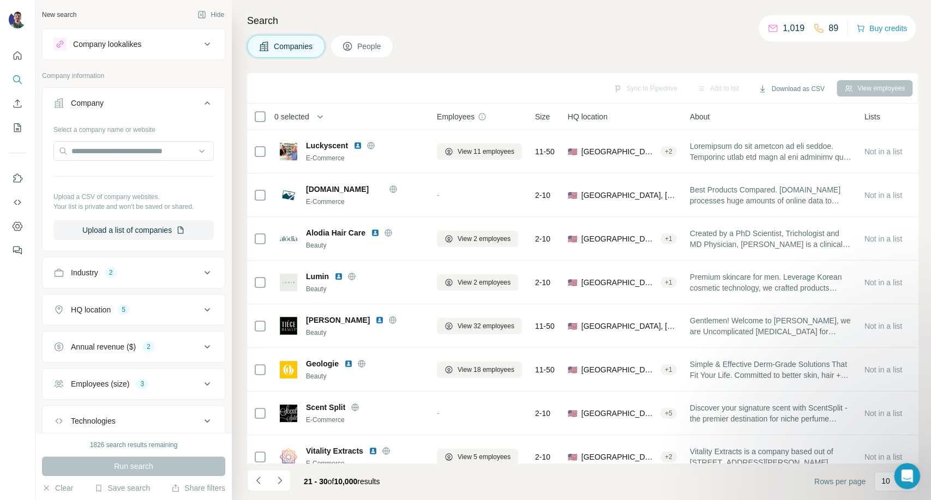
click at [735, 45] on div "Companies People" at bounding box center [582, 46] width 671 height 23
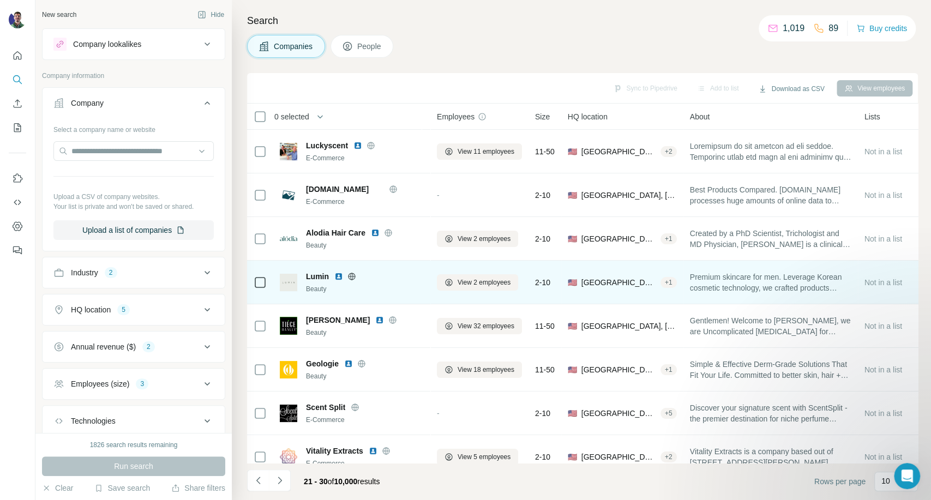
click at [351, 276] on icon at bounding box center [352, 276] width 9 height 9
click at [463, 282] on span "View 2 employees" at bounding box center [484, 283] width 53 height 10
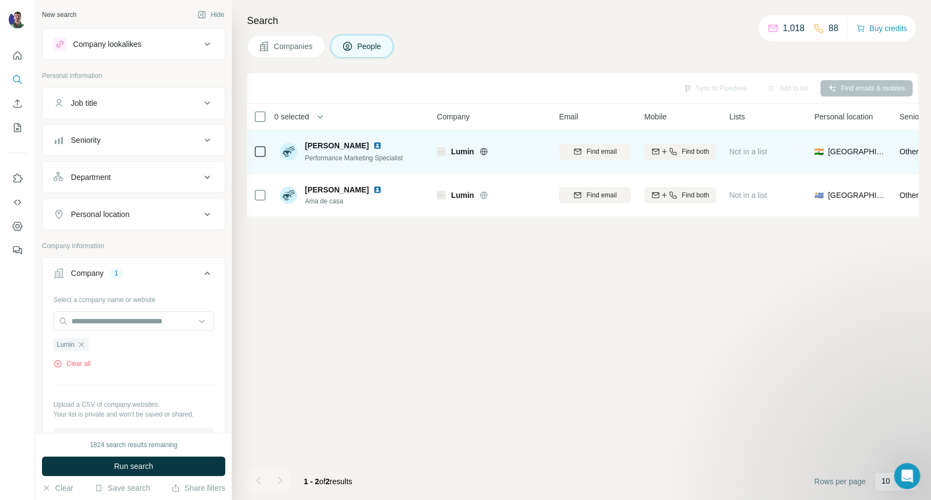
click at [656, 153] on icon "button" at bounding box center [656, 151] width 9 height 9
click at [83, 361] on button "Clear all" at bounding box center [71, 364] width 37 height 10
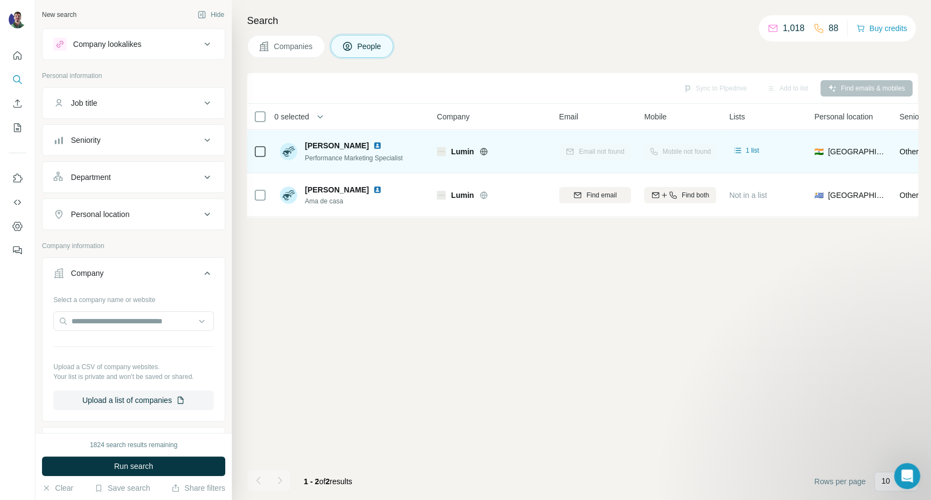
click at [279, 45] on span "Companies" at bounding box center [294, 46] width 40 height 11
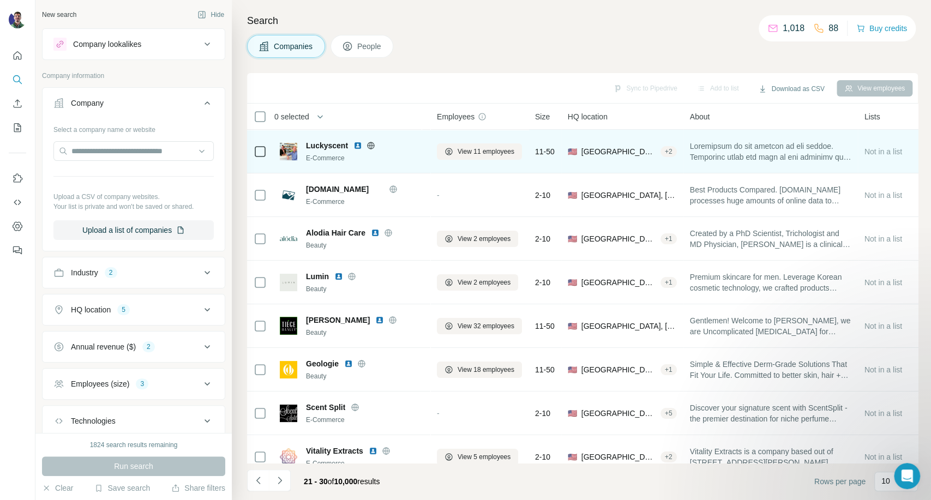
click at [713, 49] on div "Companies People" at bounding box center [582, 46] width 671 height 23
click at [719, 27] on h4 "Search" at bounding box center [582, 20] width 671 height 15
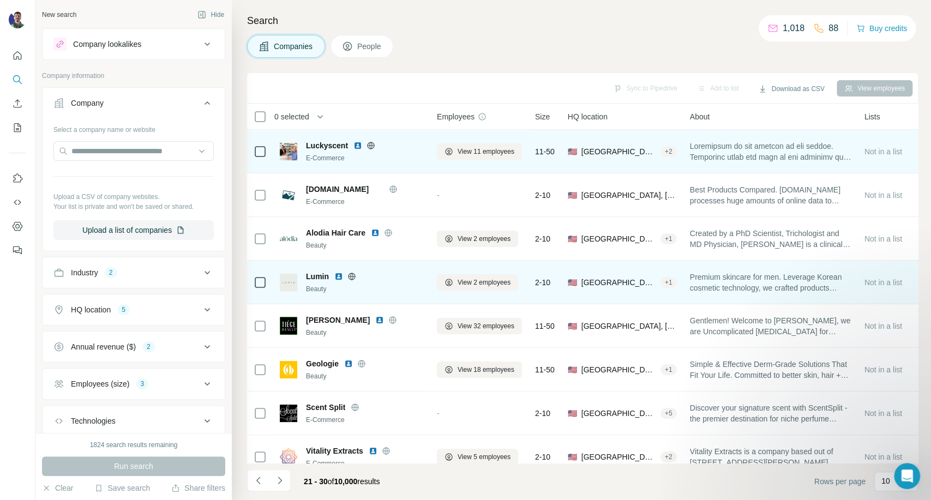
click at [353, 273] on icon at bounding box center [351, 276] width 7 height 7
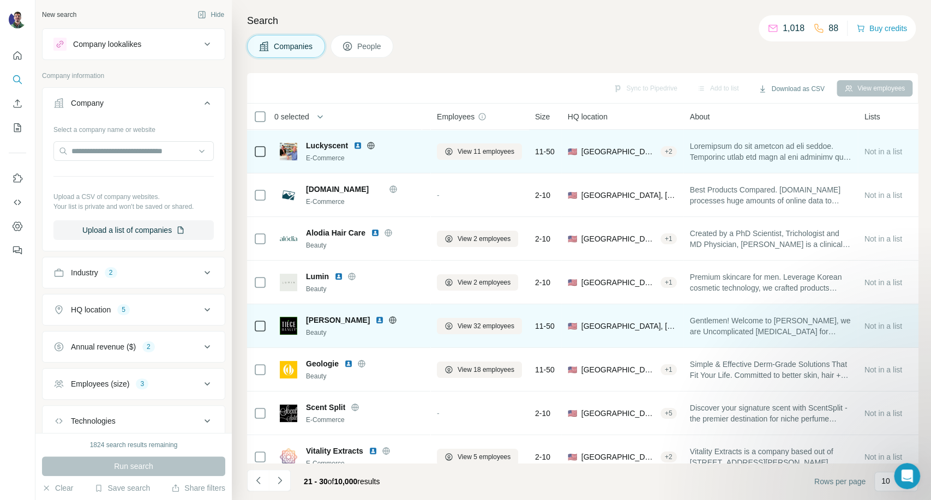
click at [389, 319] on icon at bounding box center [393, 320] width 9 height 9
click at [479, 320] on button "View 32 employees" at bounding box center [479, 326] width 85 height 16
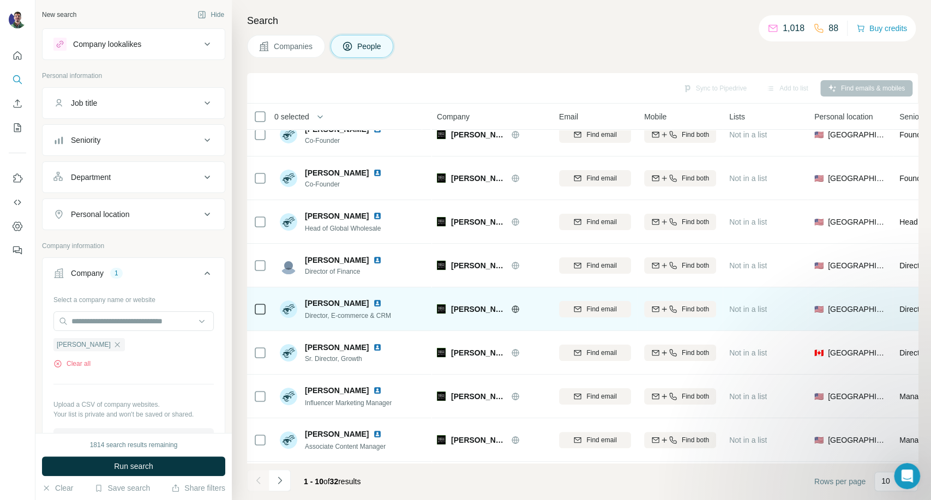
scroll to position [109, 0]
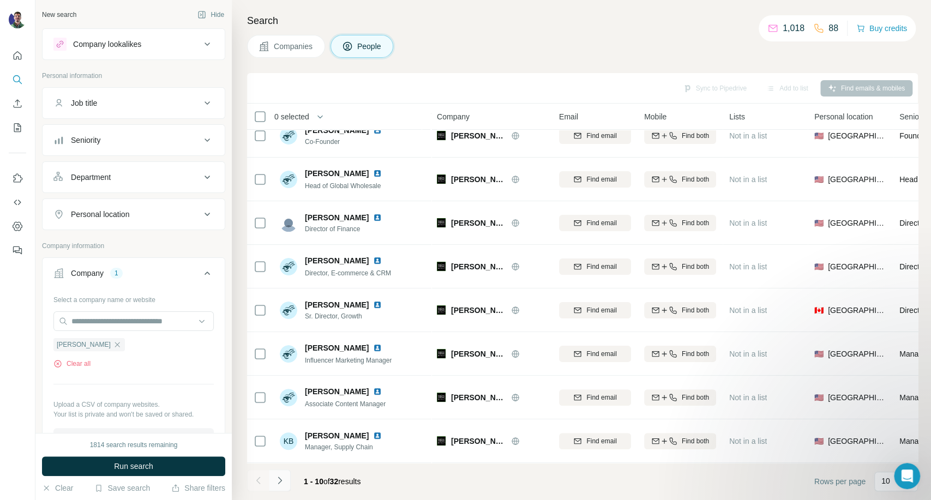
click at [283, 486] on icon "Navigate to next page" at bounding box center [279, 480] width 11 height 11
click at [280, 483] on icon "Navigate to next page" at bounding box center [279, 480] width 11 height 11
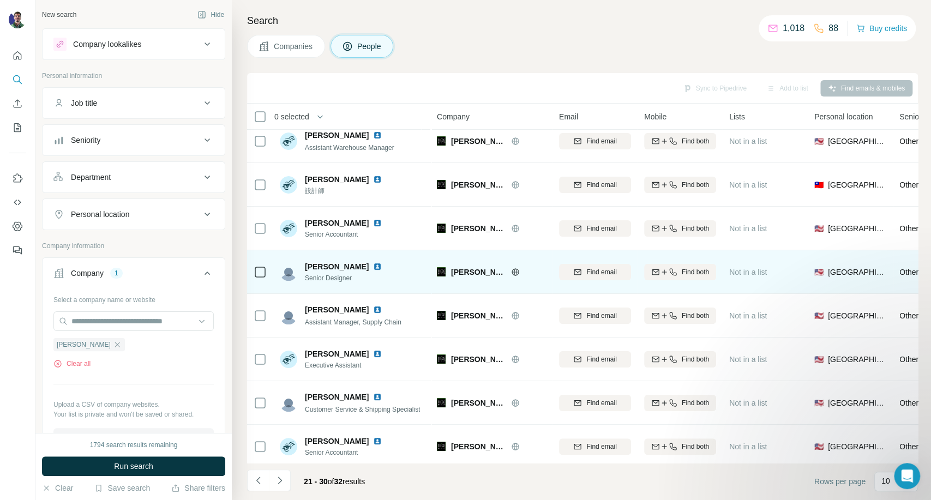
scroll to position [0, 0]
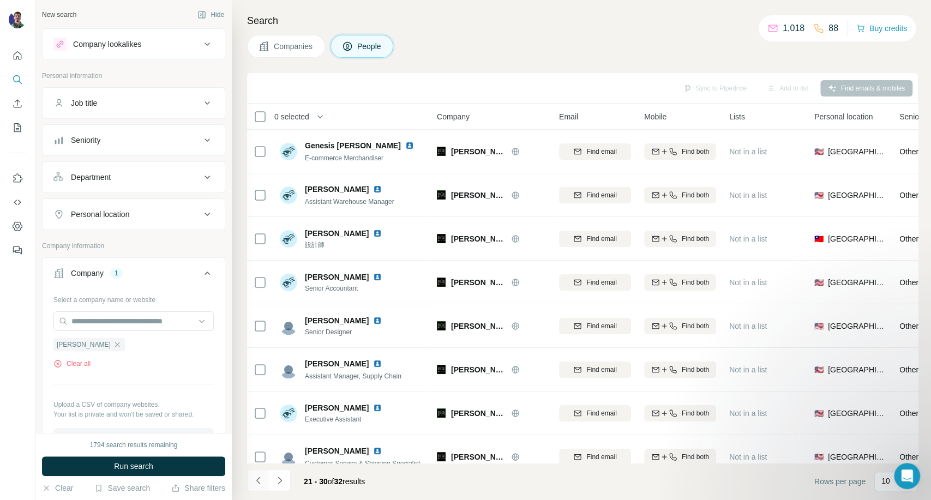
click at [260, 477] on icon "Navigate to previous page" at bounding box center [258, 480] width 11 height 11
click at [728, 45] on div "Companies People" at bounding box center [582, 46] width 671 height 23
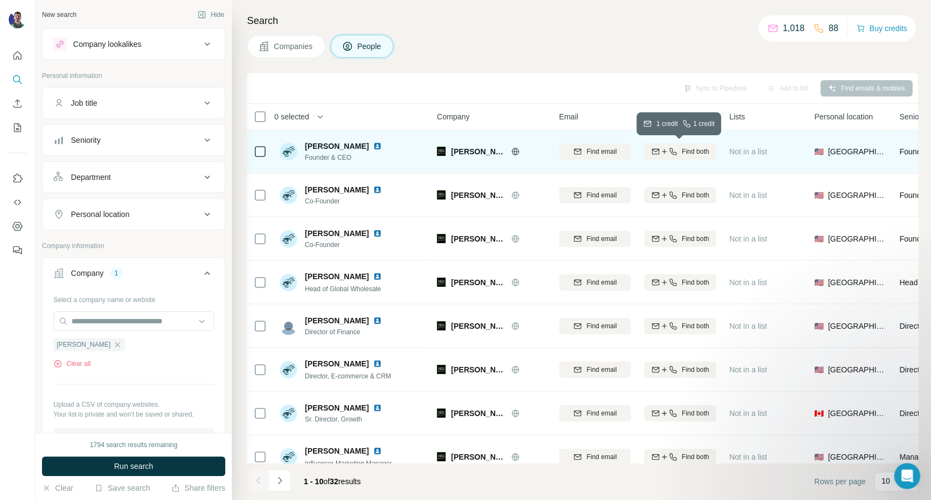
click at [682, 153] on span "Find both" at bounding box center [695, 152] width 27 height 10
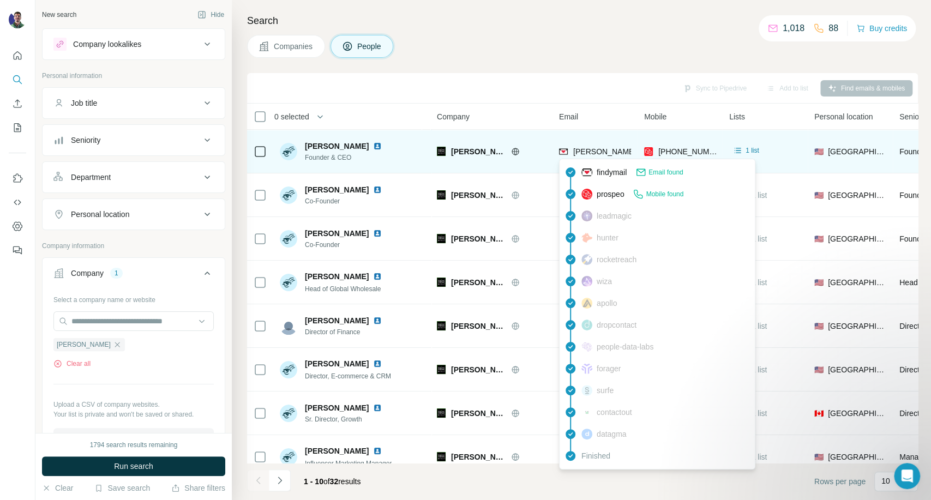
click at [616, 152] on span "kelley.thornton@tiege.com" at bounding box center [701, 151] width 255 height 9
copy span "kelley.thornton@tiege.com"
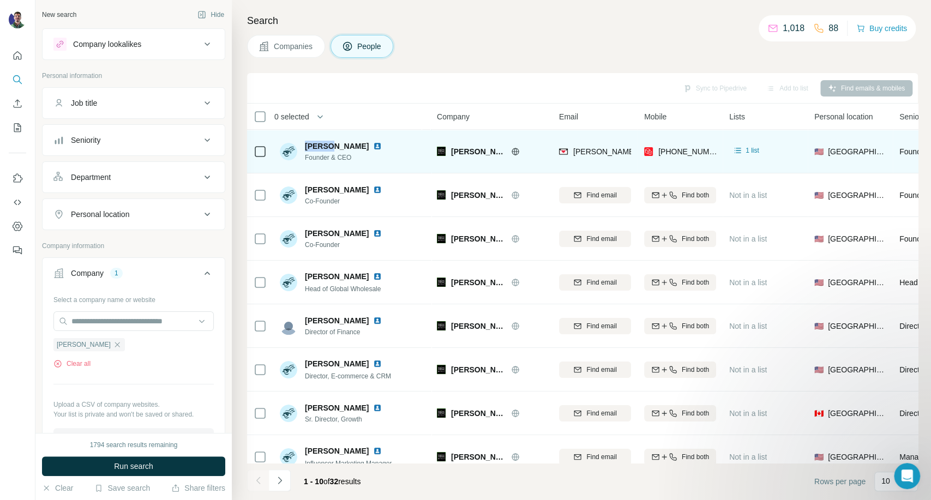
drag, startPoint x: 326, startPoint y: 145, endPoint x: 306, endPoint y: 145, distance: 20.7
click at [306, 145] on span "Kelley Thornton" at bounding box center [337, 146] width 64 height 11
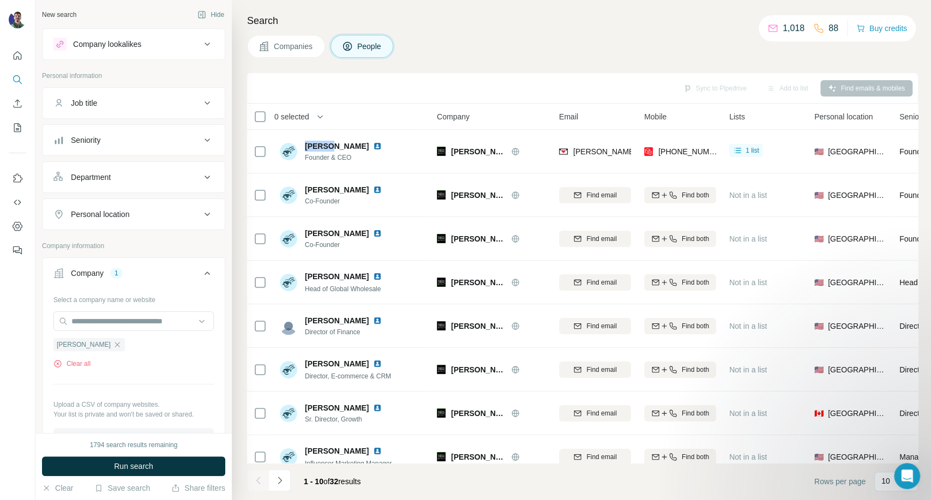
click at [286, 50] on span "Companies" at bounding box center [294, 46] width 40 height 11
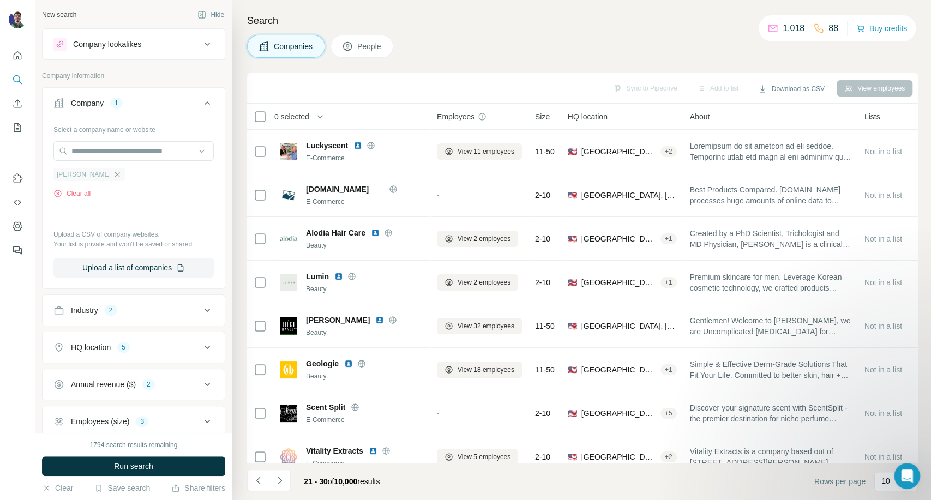
click at [113, 174] on icon "button" at bounding box center [117, 174] width 9 height 9
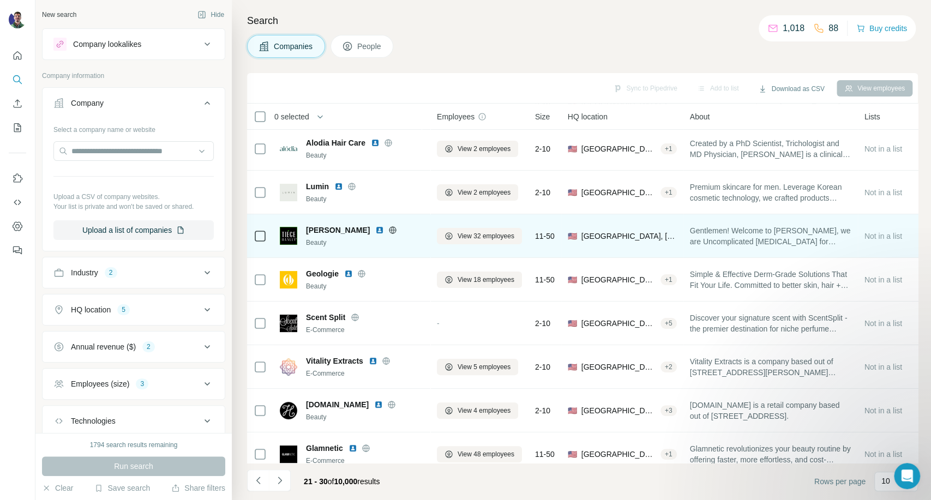
scroll to position [109, 0]
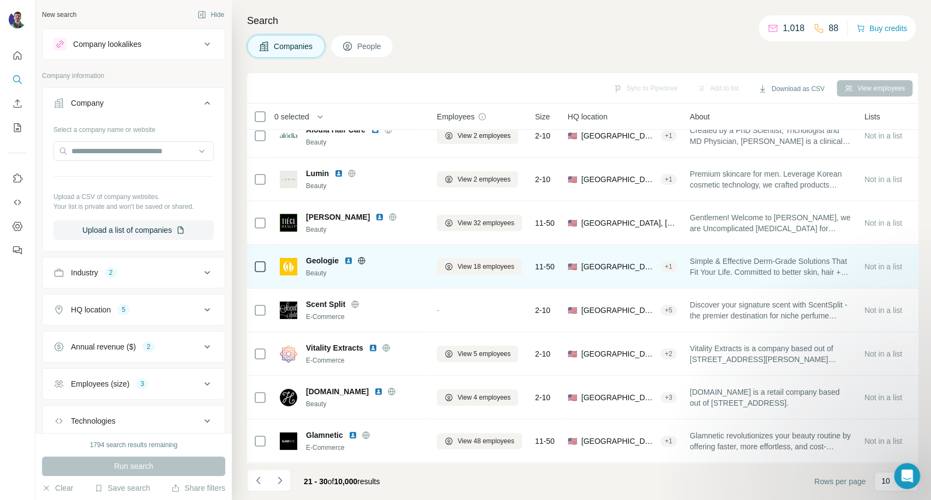
click at [362, 256] on icon at bounding box center [361, 260] width 9 height 9
